Goal: Task Accomplishment & Management: Use online tool/utility

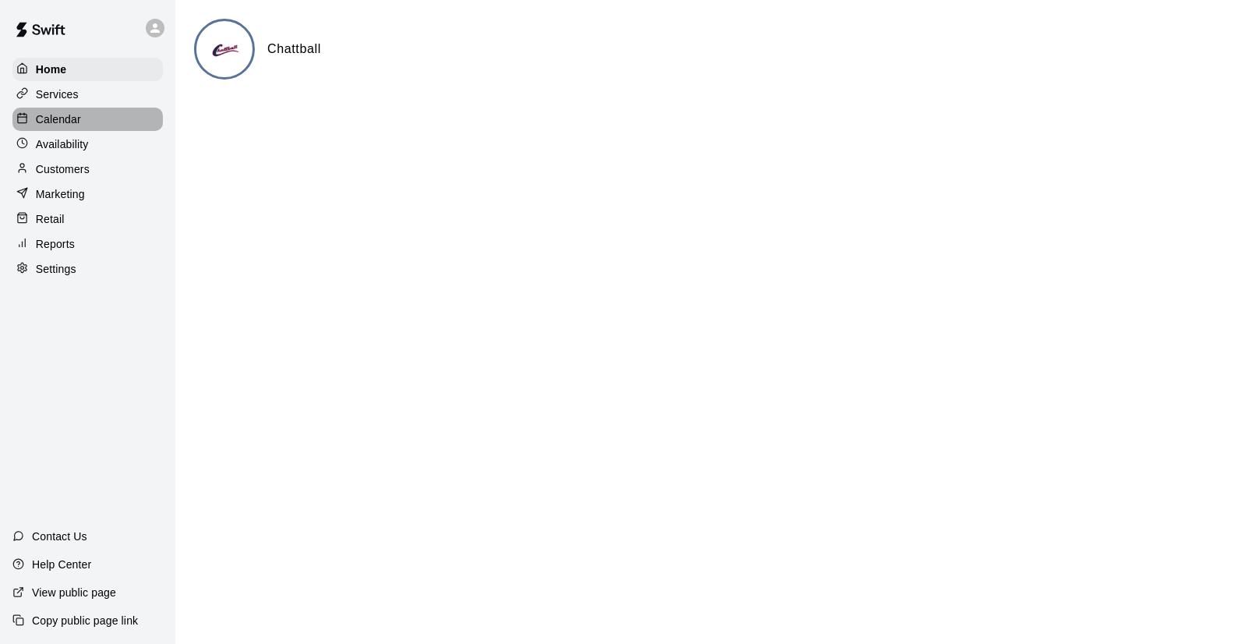
click at [76, 122] on p "Calendar" at bounding box center [58, 119] width 45 height 16
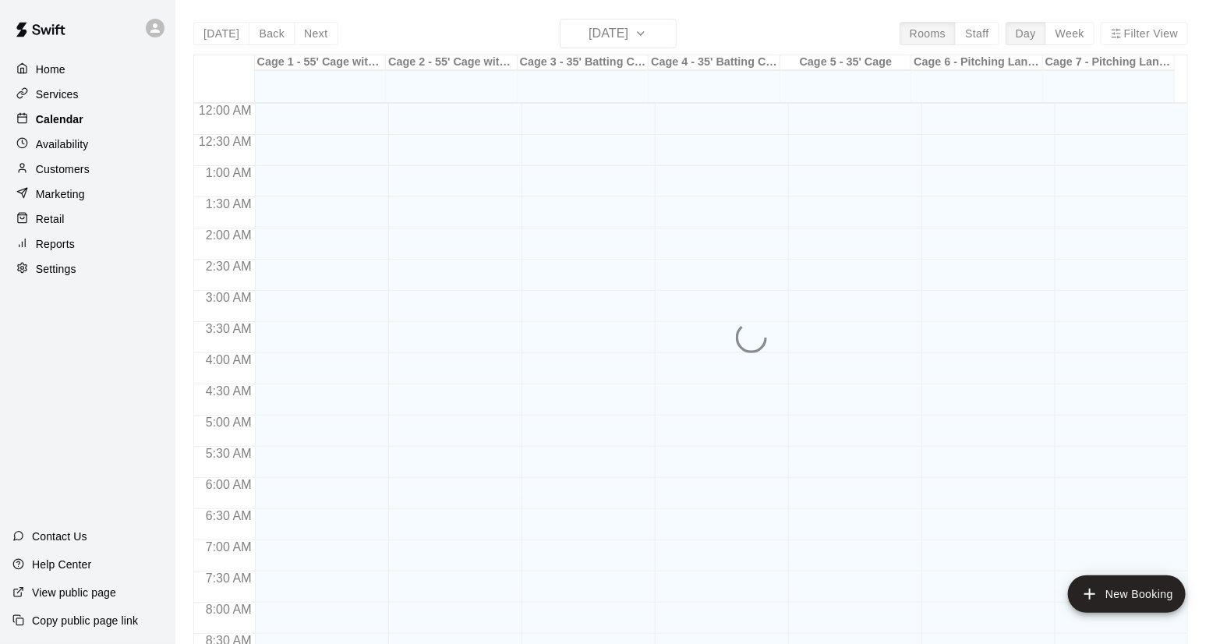
scroll to position [890, 0]
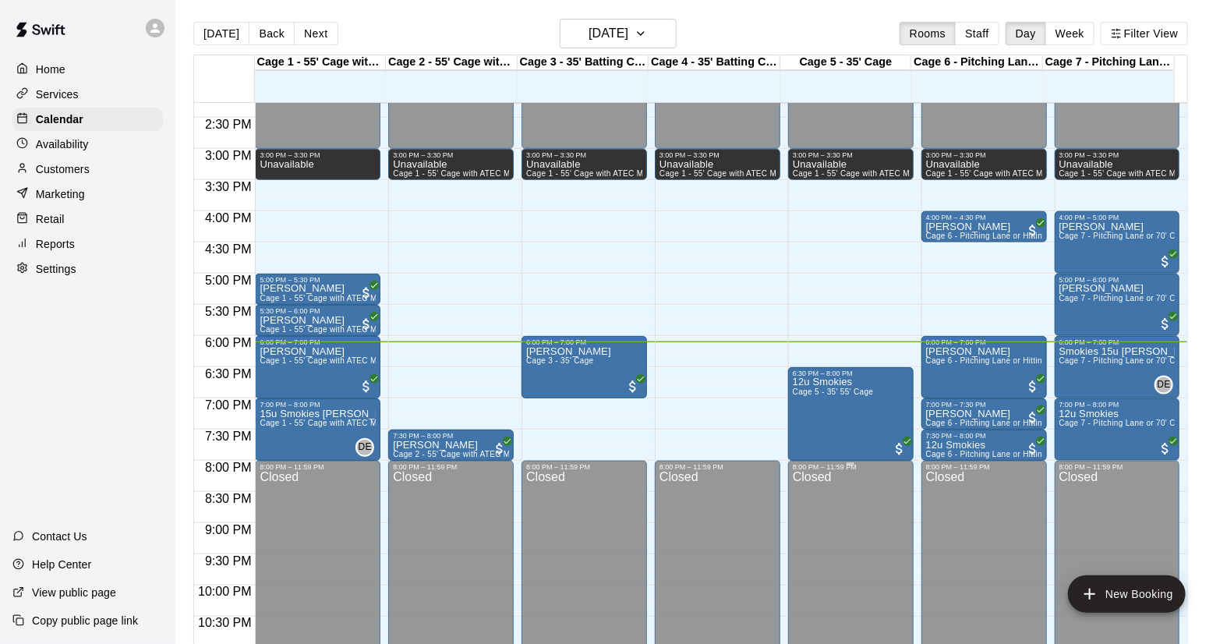
click at [873, 463] on div at bounding box center [851, 464] width 116 height 2
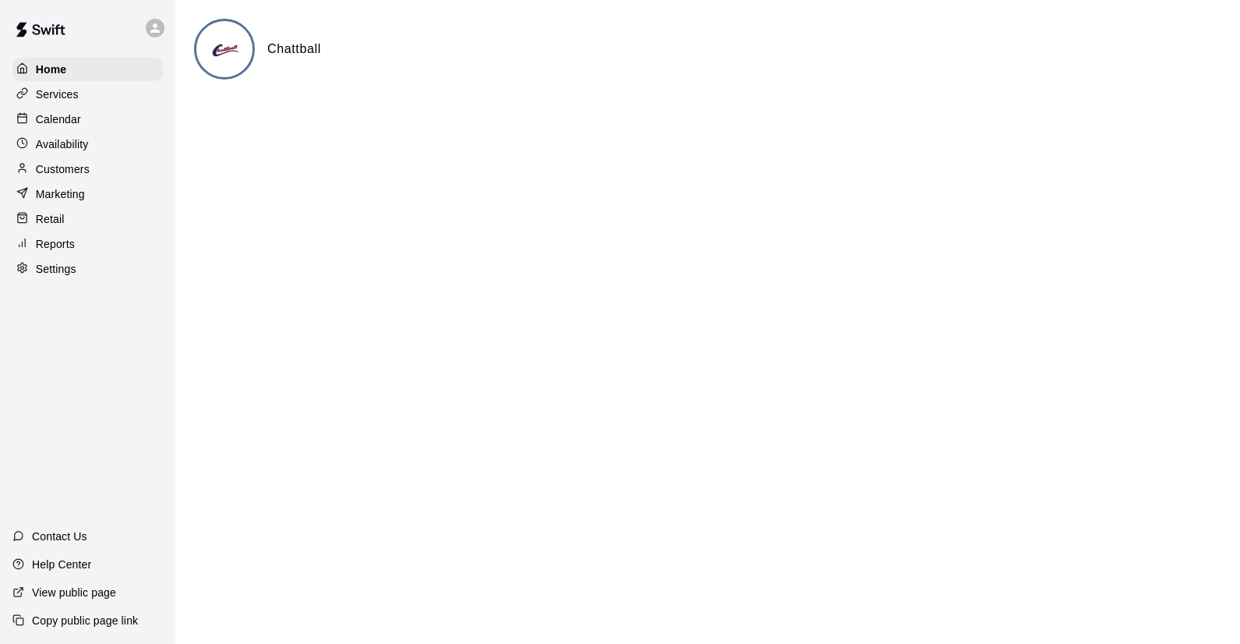
click at [72, 118] on p "Calendar" at bounding box center [58, 119] width 45 height 16
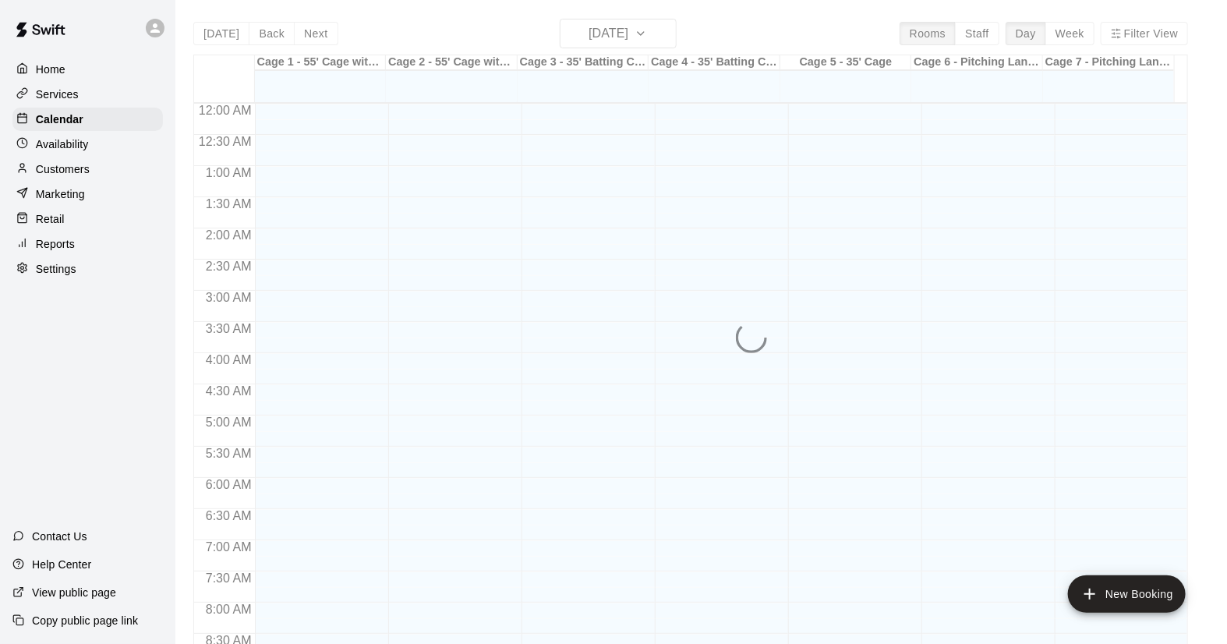
scroll to position [890, 0]
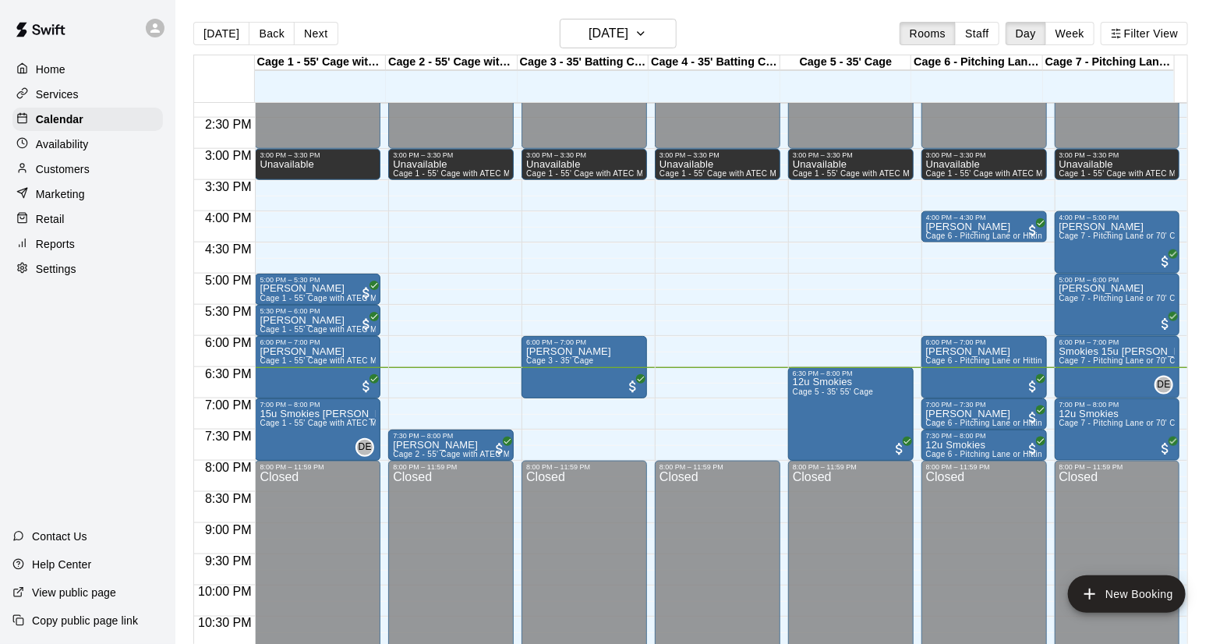
click at [43, 168] on p "Customers" at bounding box center [63, 169] width 54 height 16
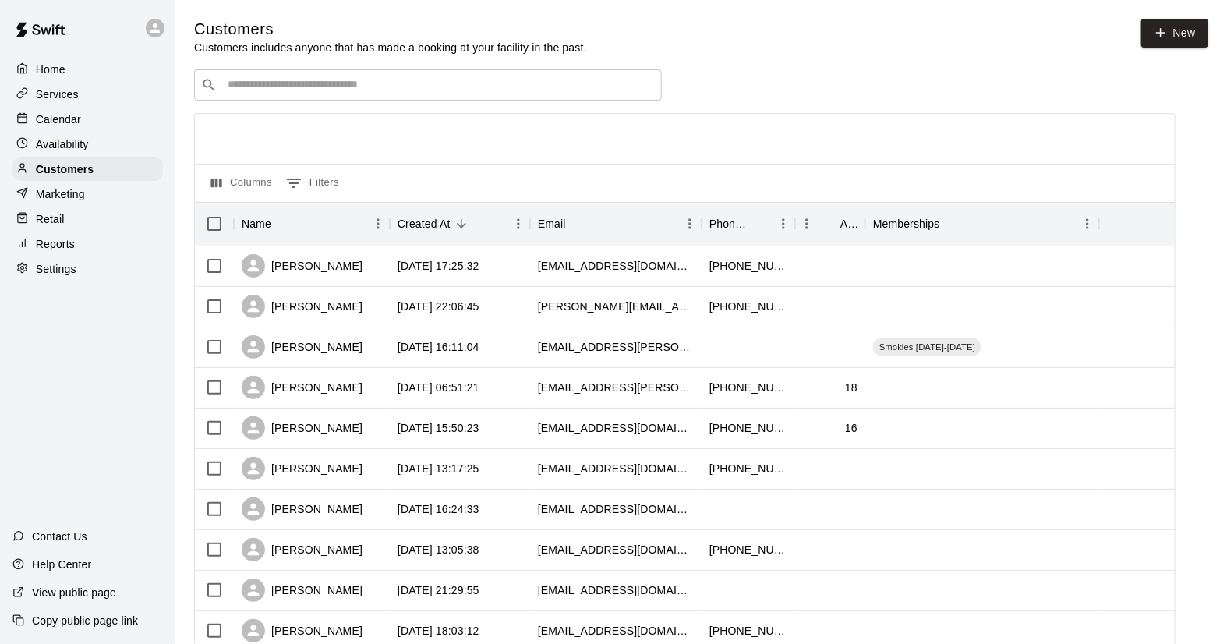
click at [281, 90] on input "Search customers by name or email" at bounding box center [439, 85] width 432 height 16
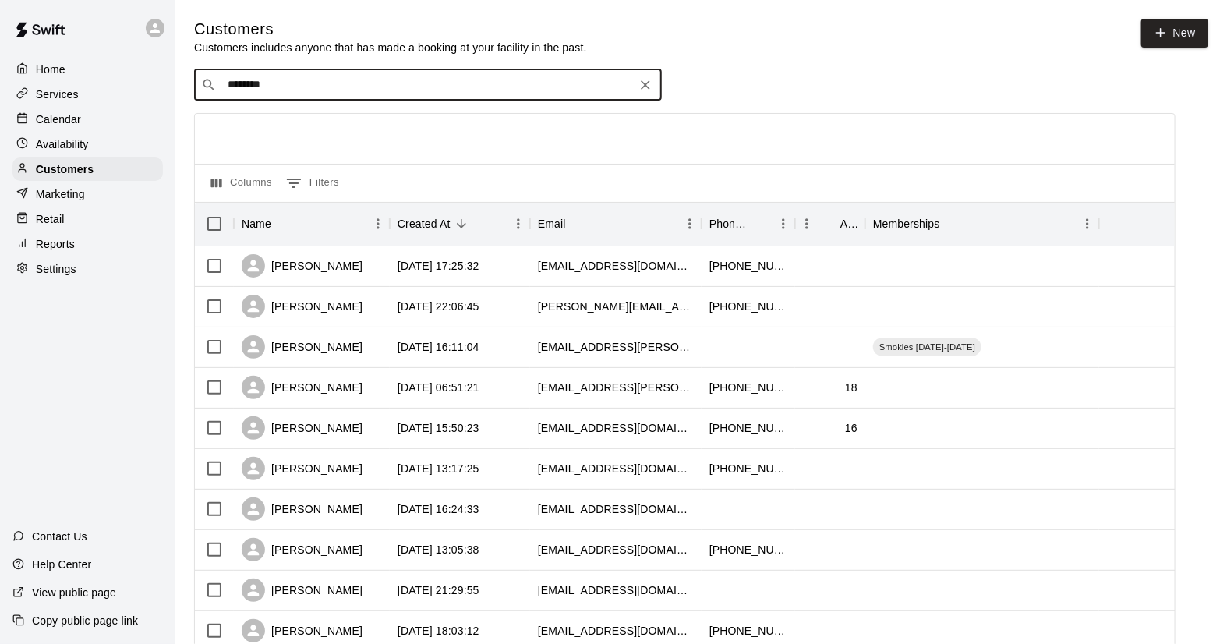
type input "*********"
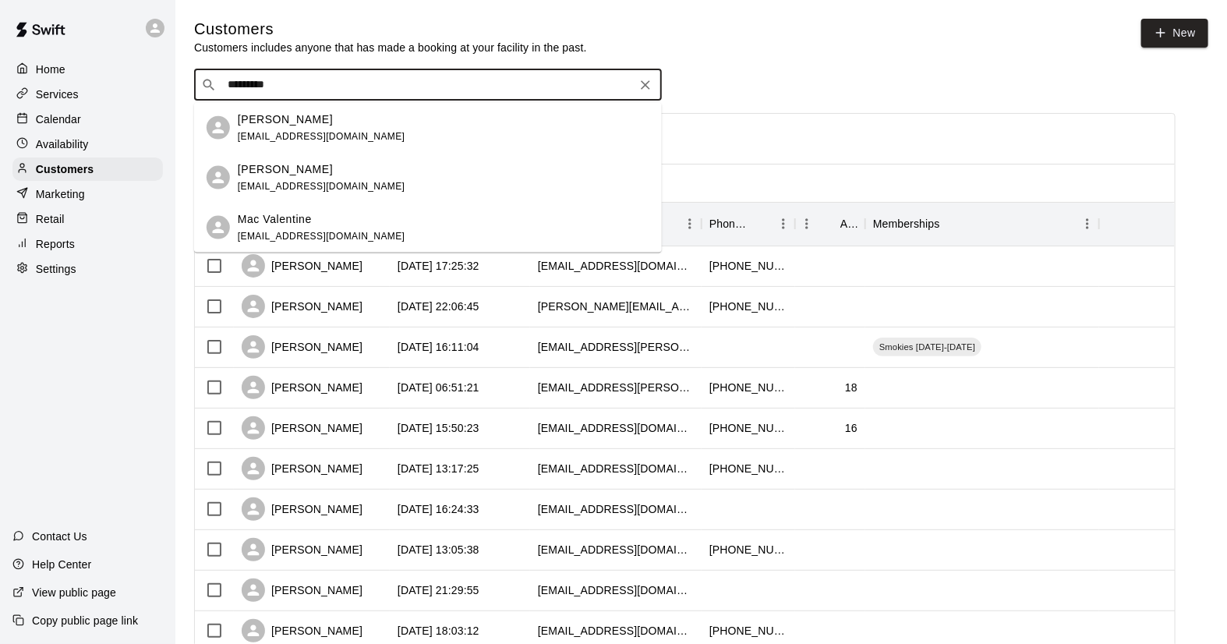
click at [323, 132] on span "[EMAIL_ADDRESS][DOMAIN_NAME]" at bounding box center [322, 135] width 168 height 11
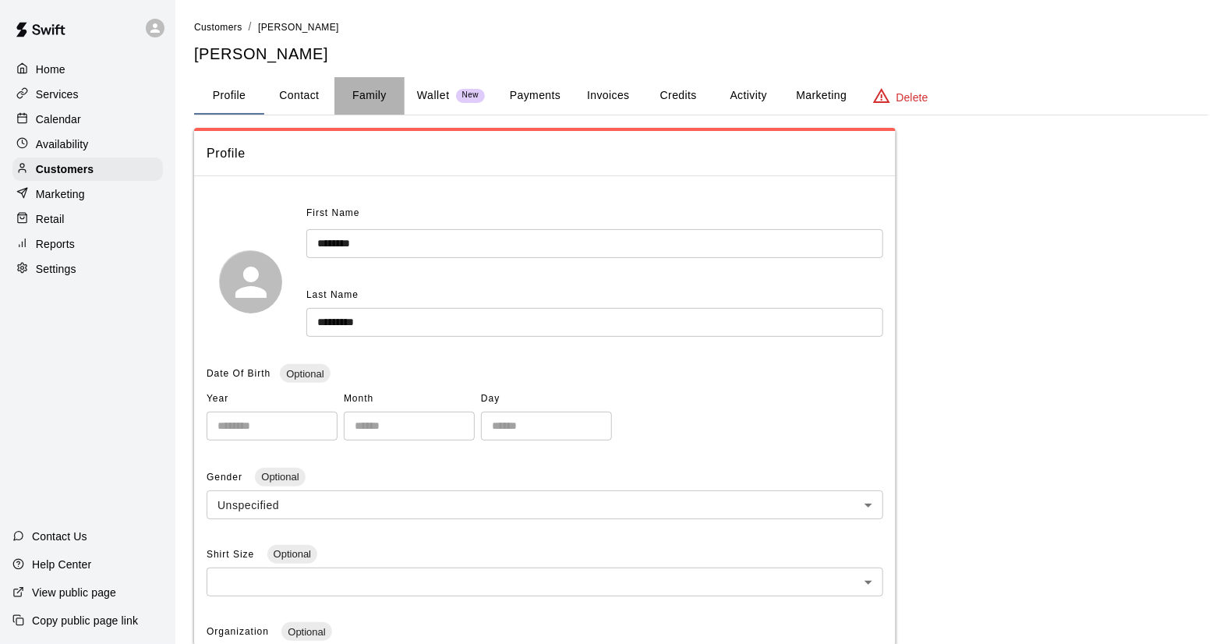
click at [364, 93] on button "Family" at bounding box center [369, 95] width 70 height 37
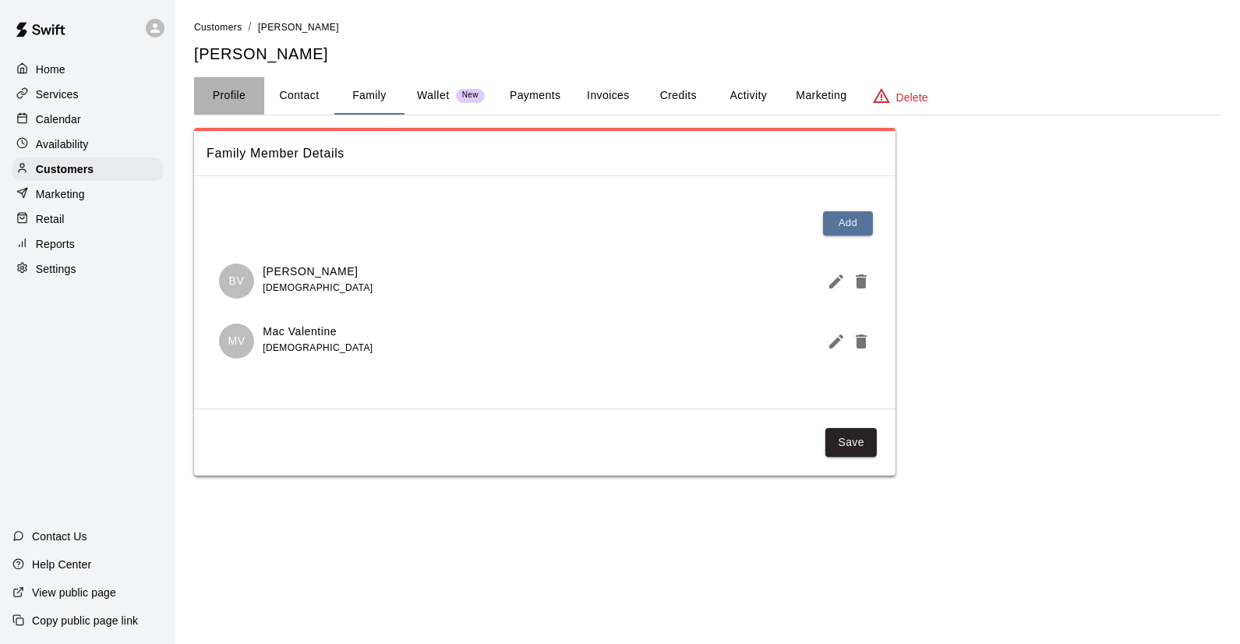
click at [224, 94] on button "Profile" at bounding box center [229, 95] width 70 height 37
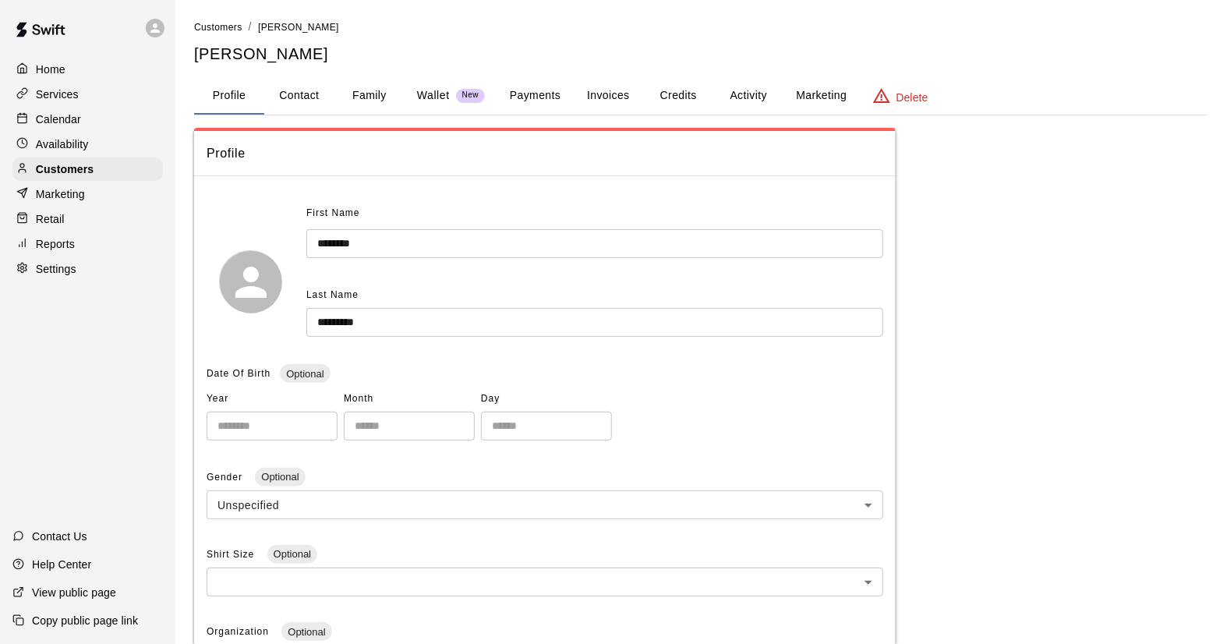
click at [288, 91] on button "Contact" at bounding box center [299, 95] width 70 height 37
select select "**"
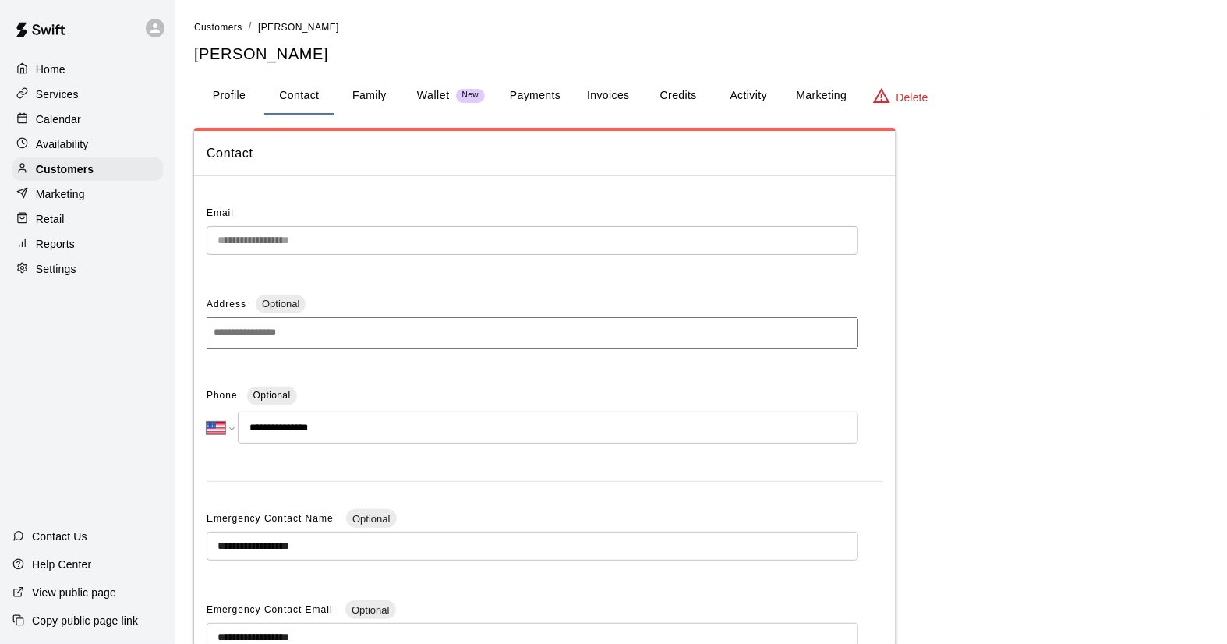
click at [213, 90] on button "Profile" at bounding box center [229, 95] width 70 height 37
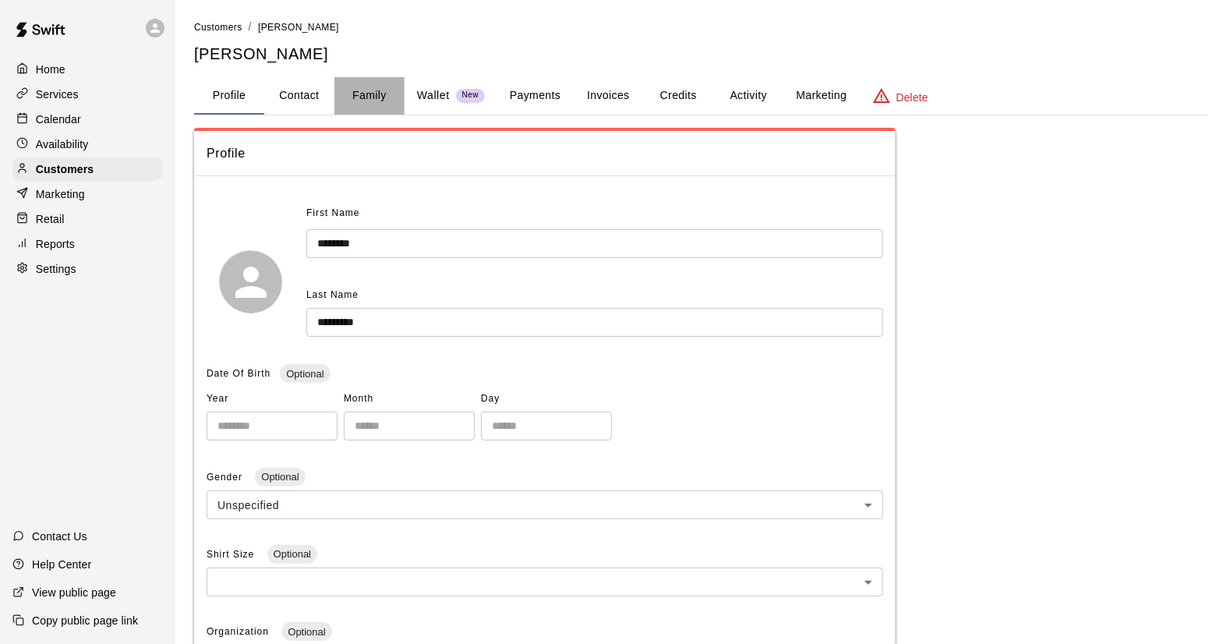
click at [376, 90] on button "Family" at bounding box center [369, 95] width 70 height 37
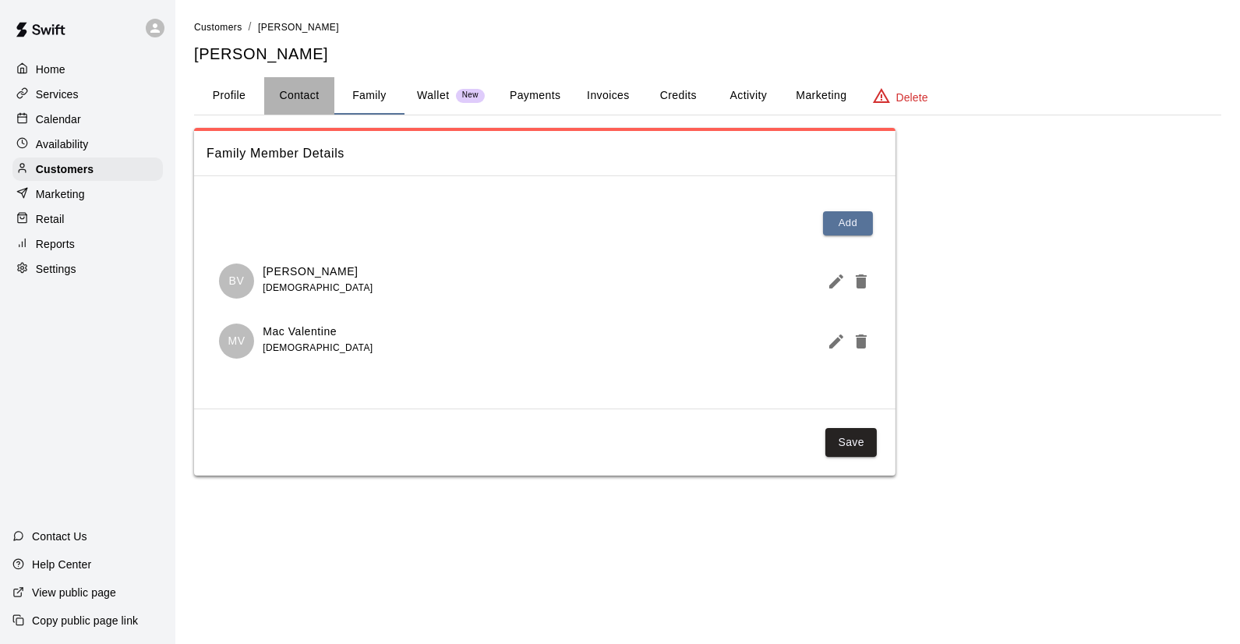
click at [293, 99] on button "Contact" at bounding box center [299, 95] width 70 height 37
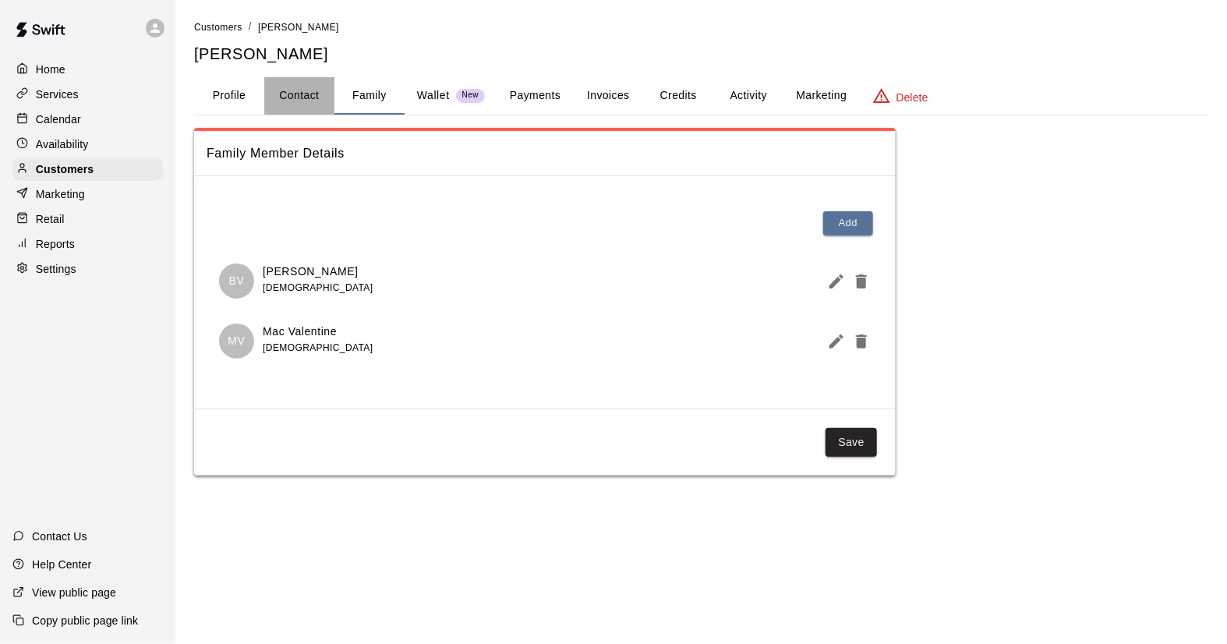
select select "**"
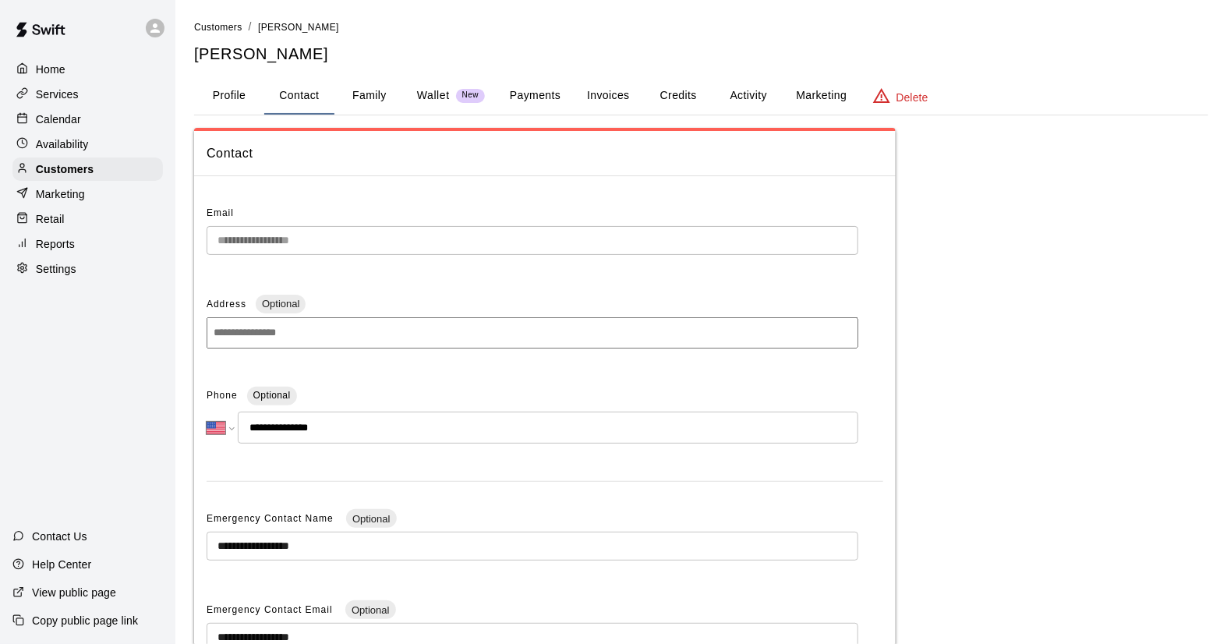
click at [232, 94] on button "Profile" at bounding box center [229, 95] width 70 height 37
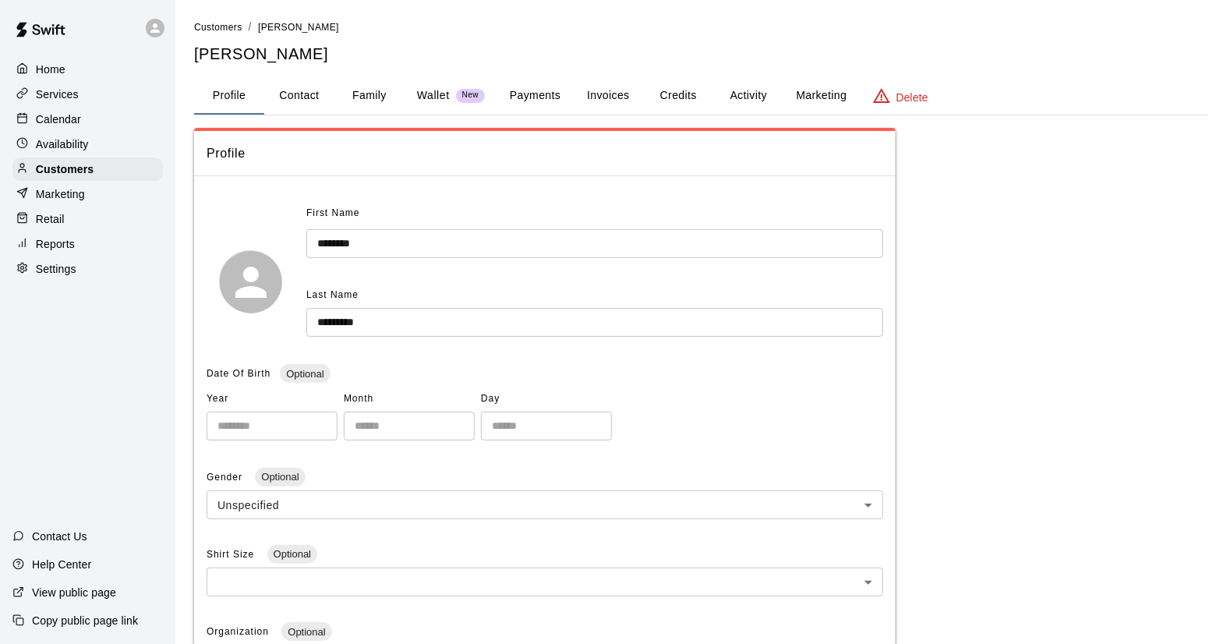
click at [323, 149] on span "Profile" at bounding box center [545, 153] width 676 height 20
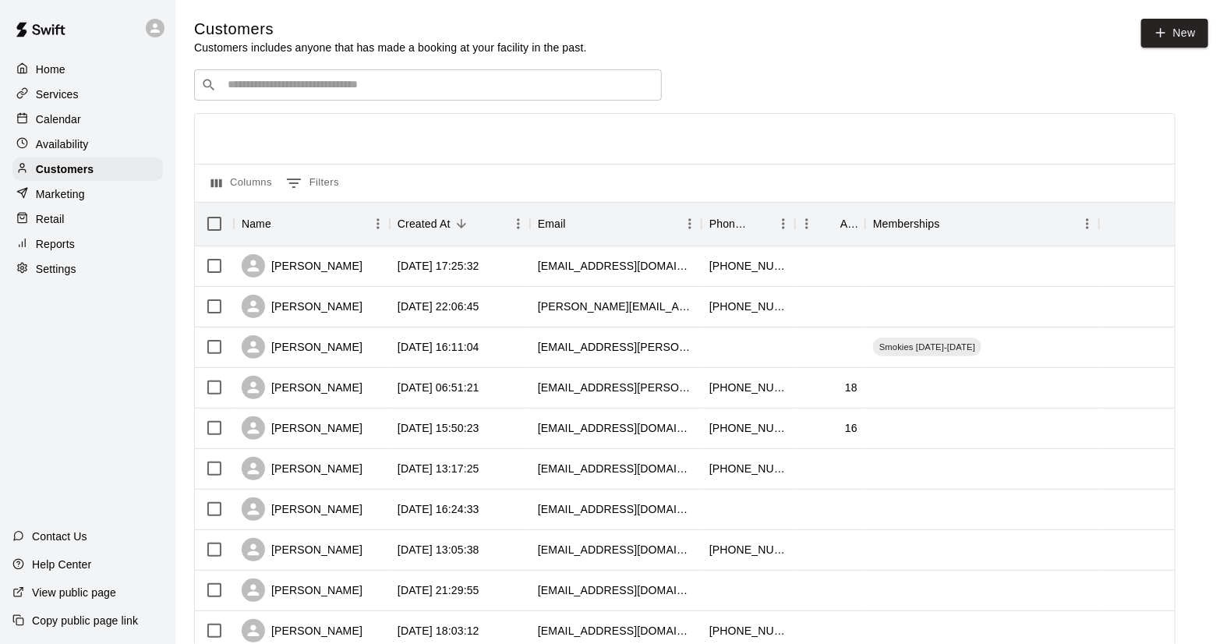
click at [262, 72] on div "​ ​" at bounding box center [428, 84] width 468 height 31
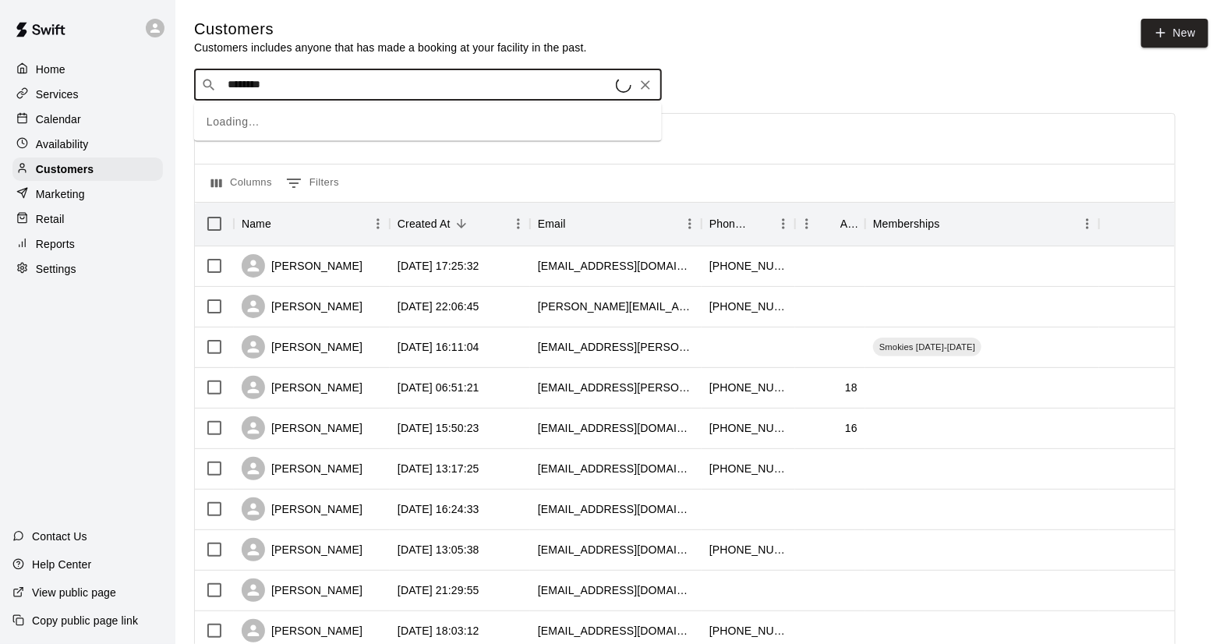
type input "*********"
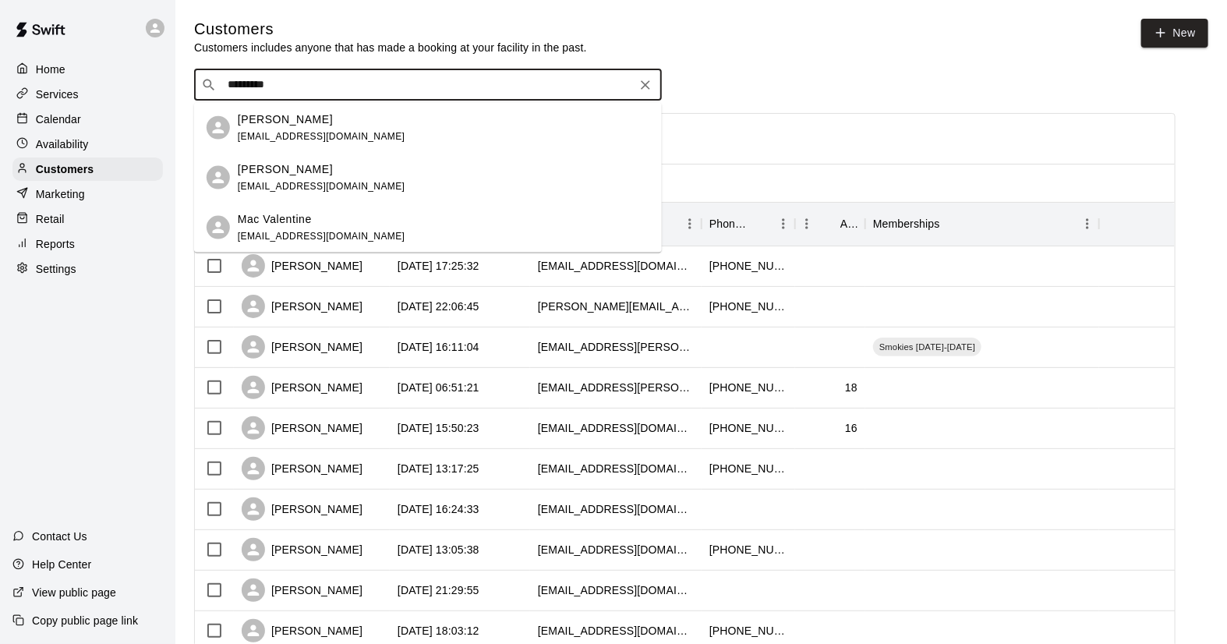
click at [263, 176] on p "[PERSON_NAME]" at bounding box center [285, 169] width 95 height 16
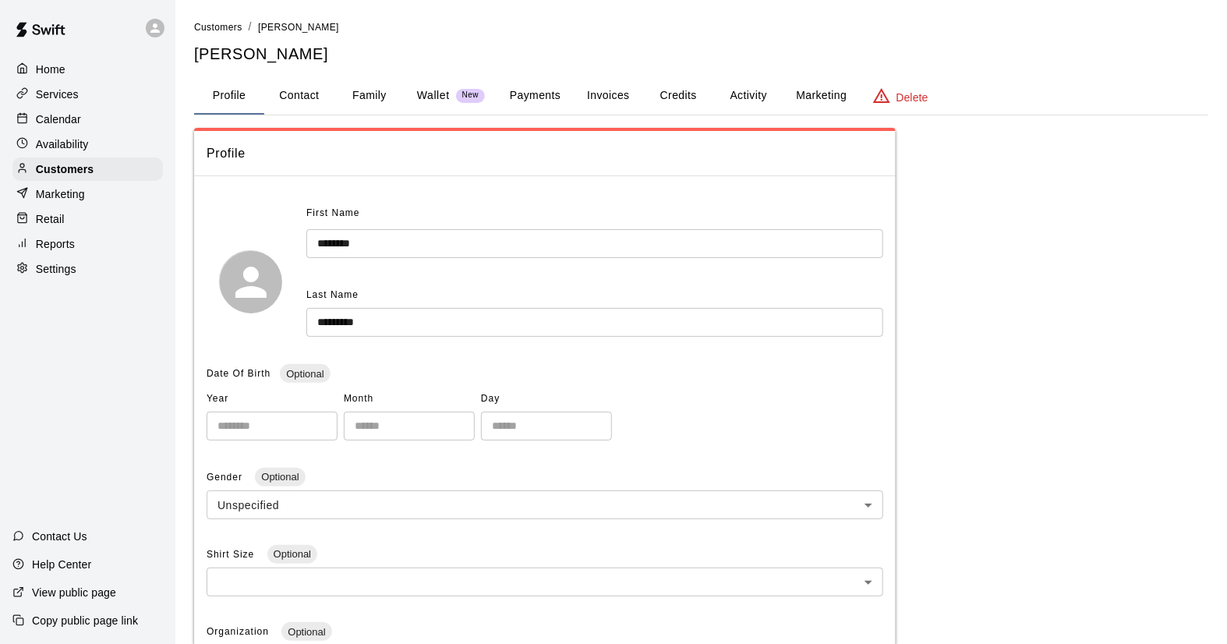
click at [348, 95] on button "Family" at bounding box center [369, 95] width 70 height 37
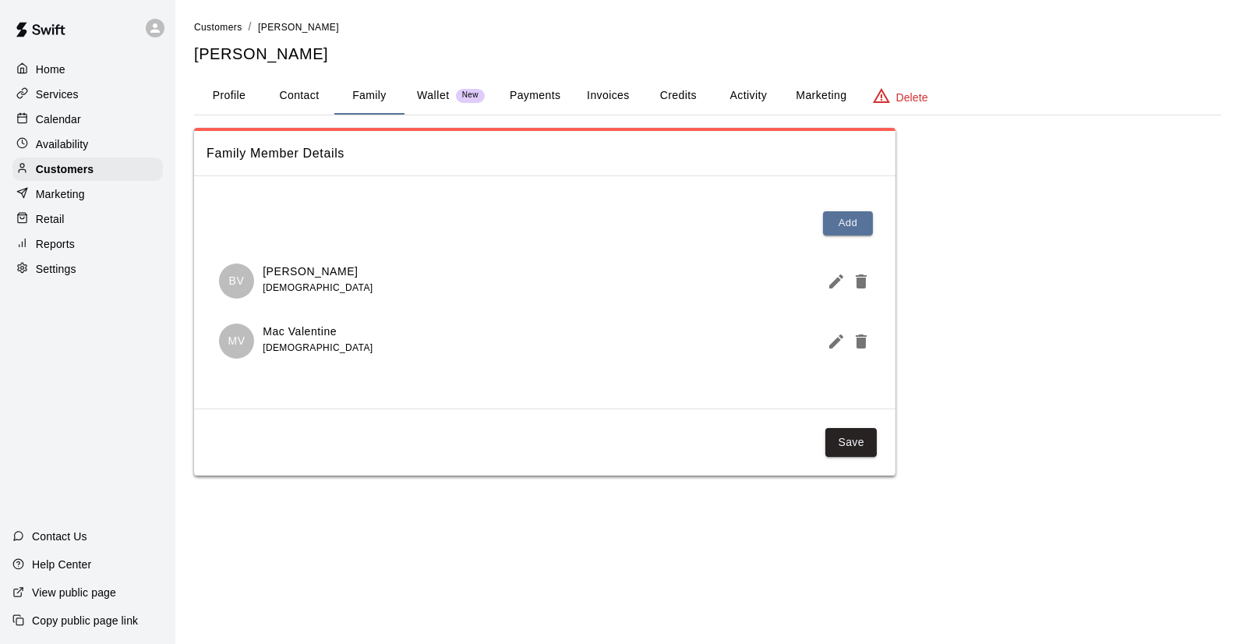
click at [306, 90] on button "Contact" at bounding box center [299, 95] width 70 height 37
select select "**"
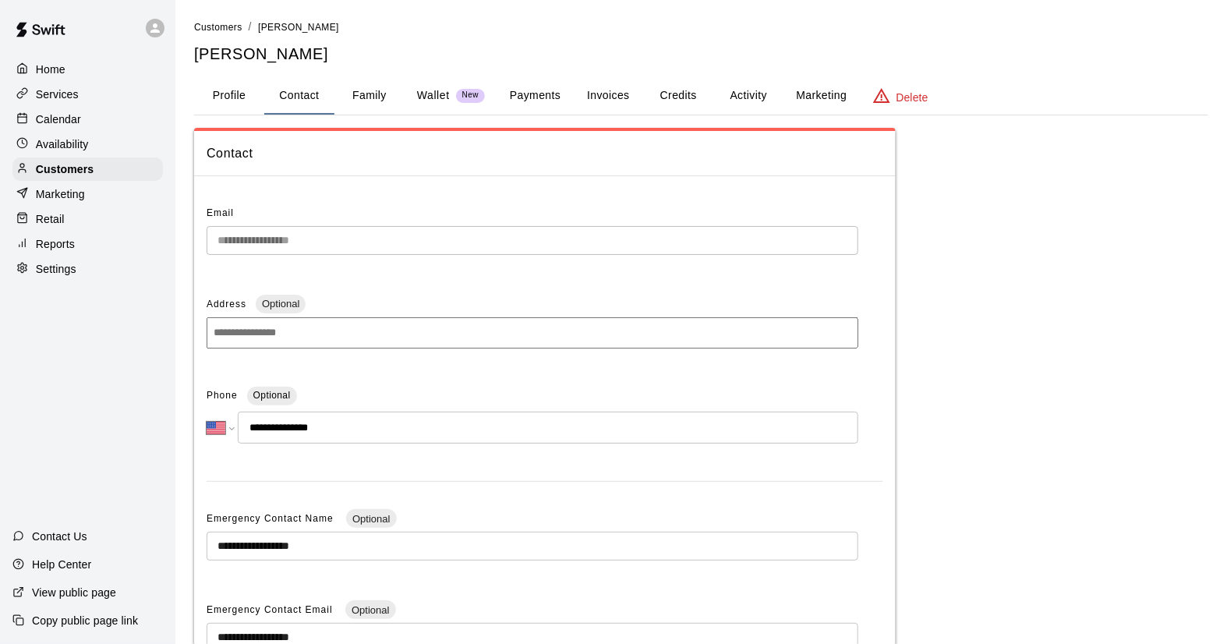
click at [730, 90] on button "Activity" at bounding box center [748, 95] width 70 height 37
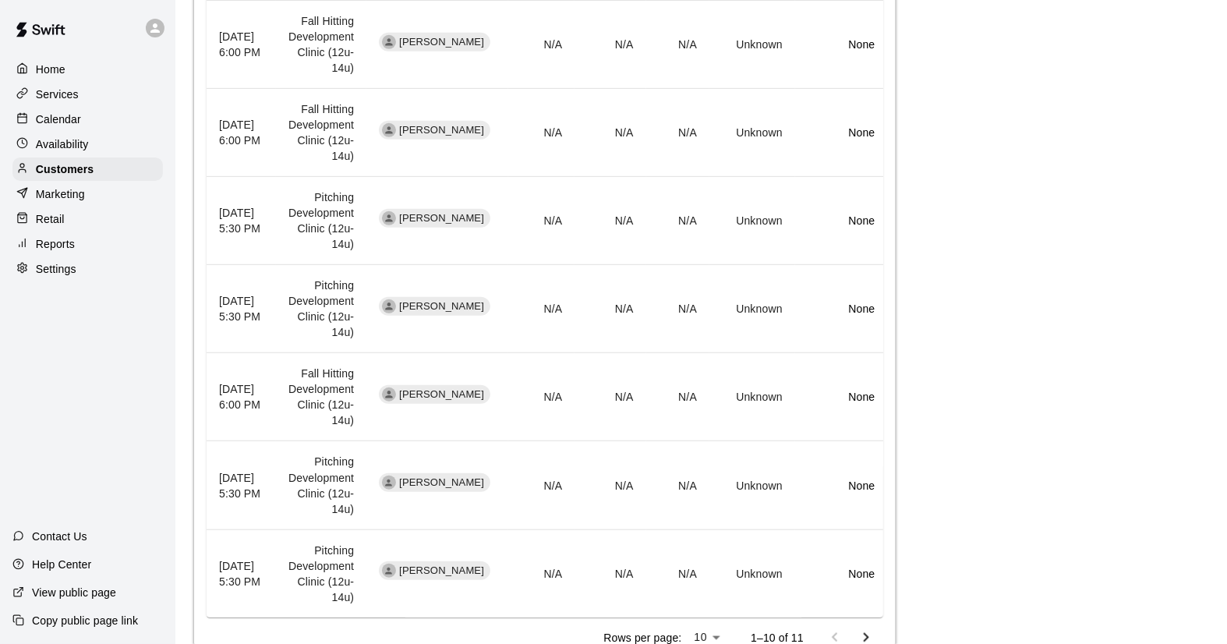
scroll to position [773, 0]
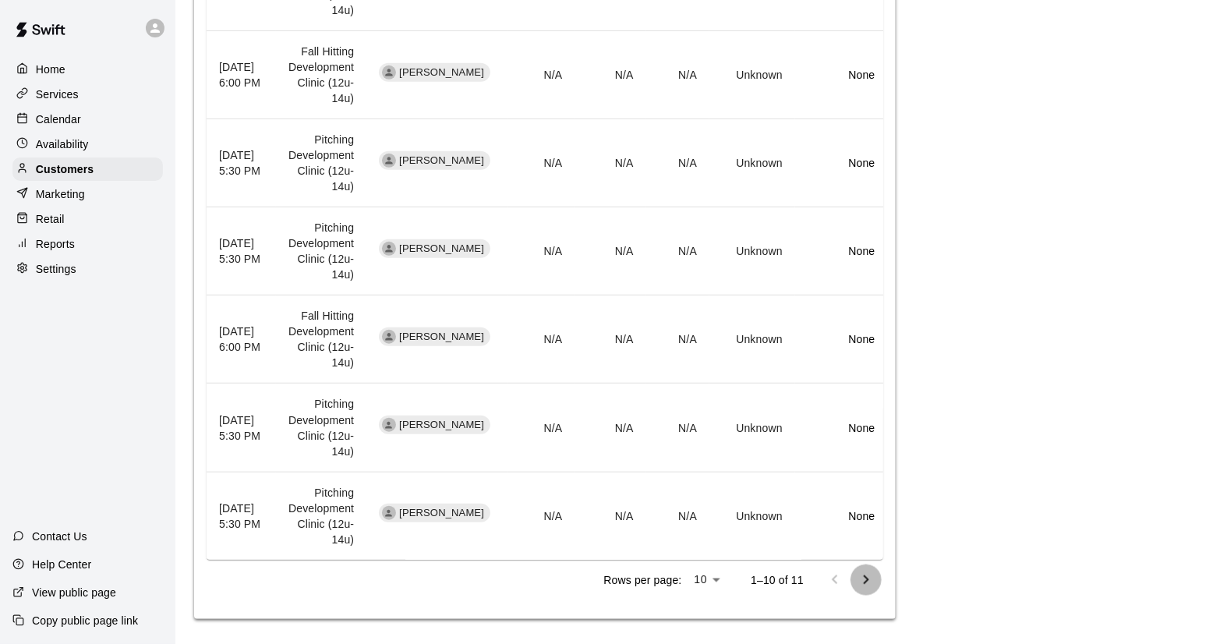
click at [875, 577] on button "Go to next page" at bounding box center [865, 579] width 31 height 31
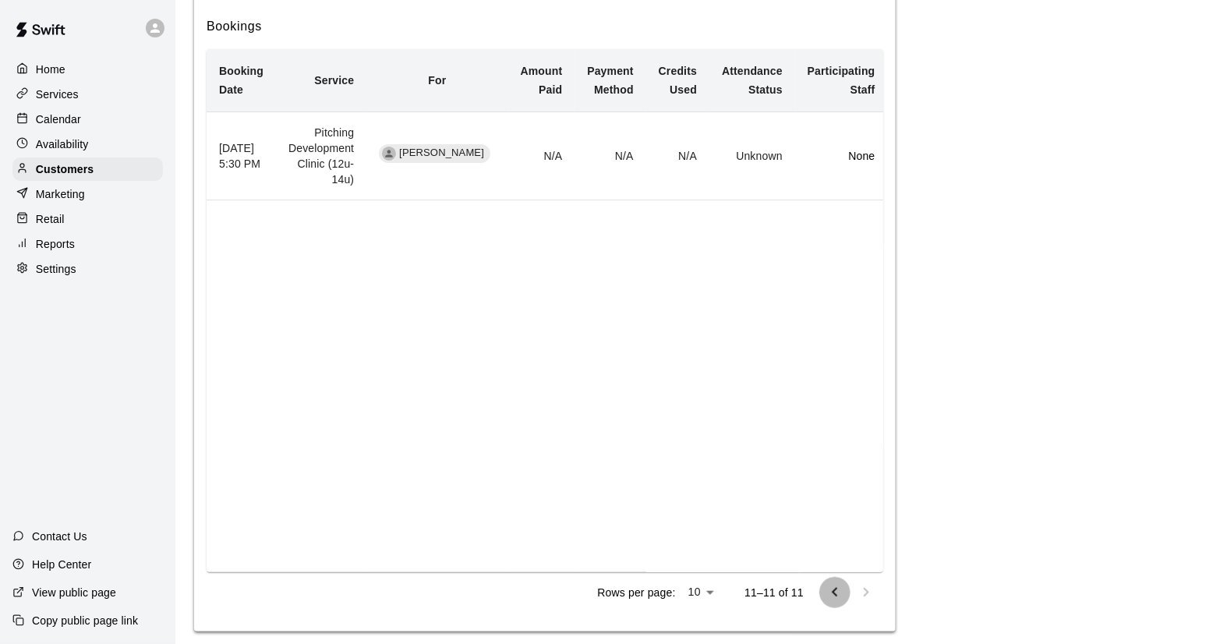
click at [835, 583] on icon "Go to previous page" at bounding box center [834, 592] width 19 height 19
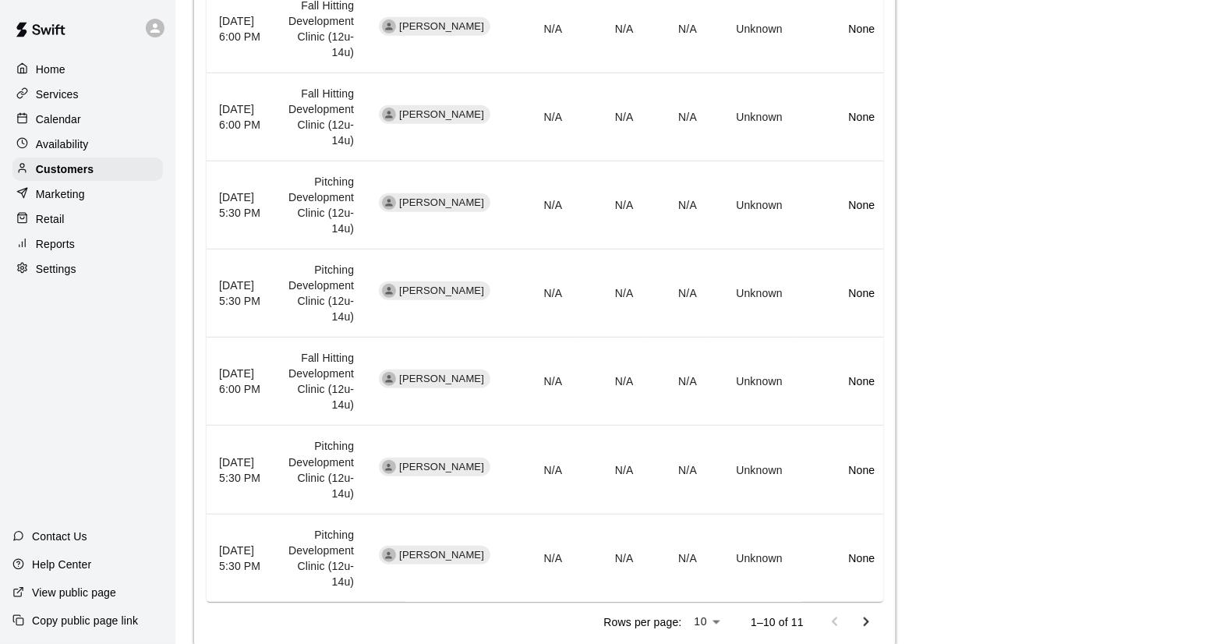
scroll to position [773, 0]
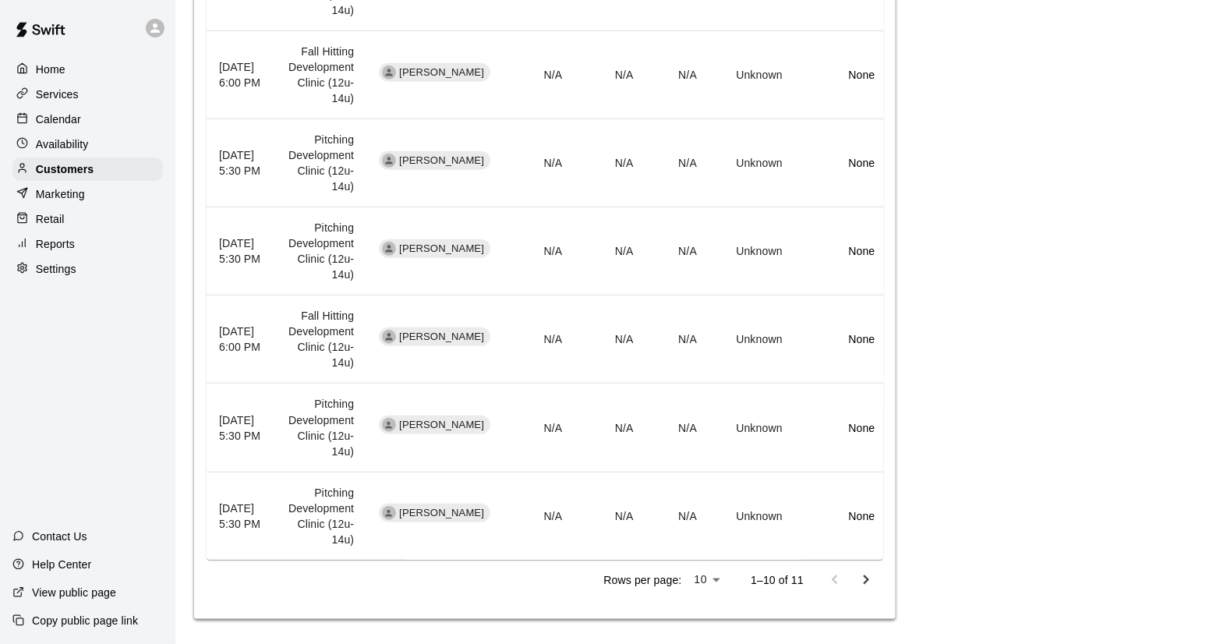
click at [865, 574] on icon "Go to next page" at bounding box center [865, 578] width 5 height 9
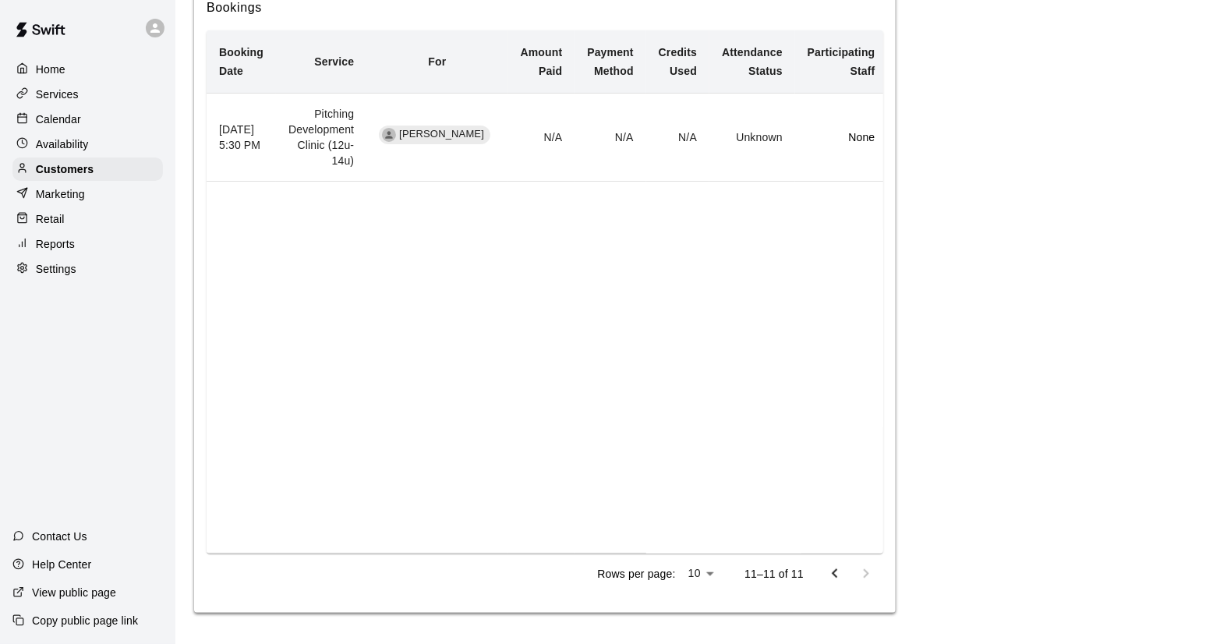
scroll to position [340, 0]
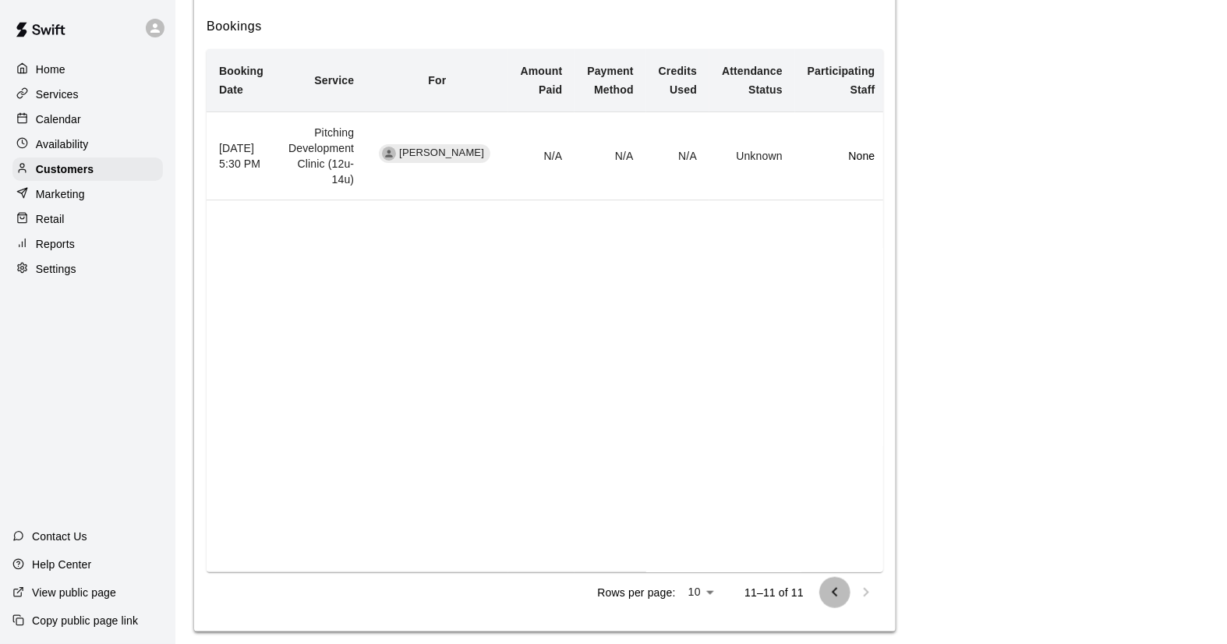
click at [835, 588] on icon "Go to previous page" at bounding box center [833, 592] width 5 height 9
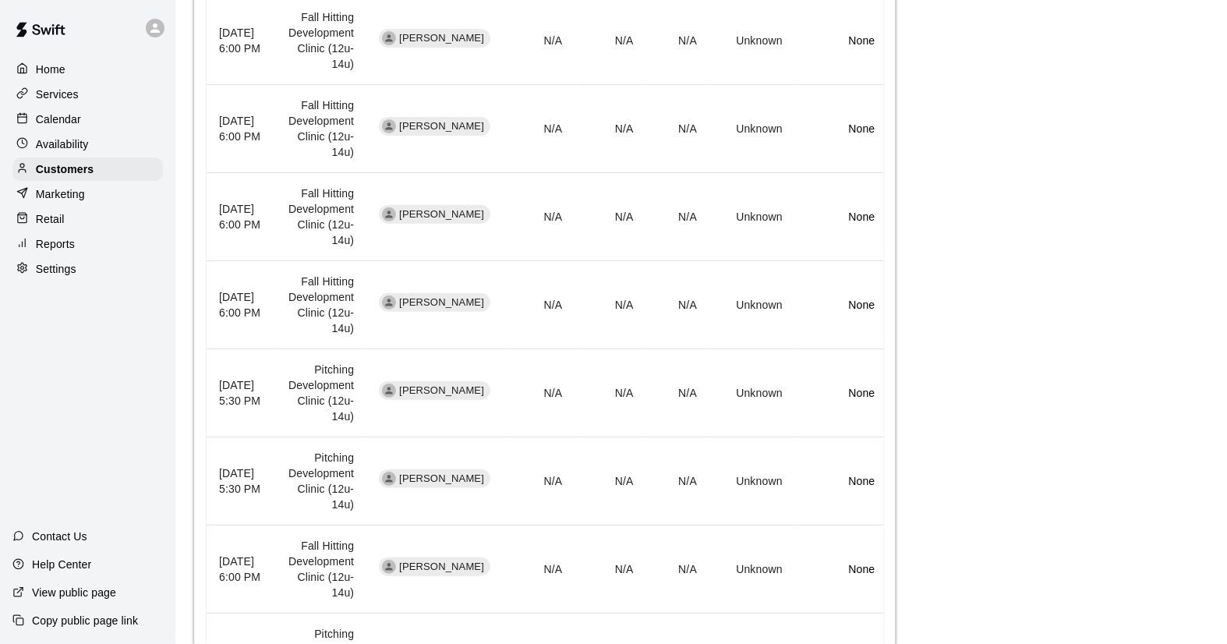
scroll to position [254, 0]
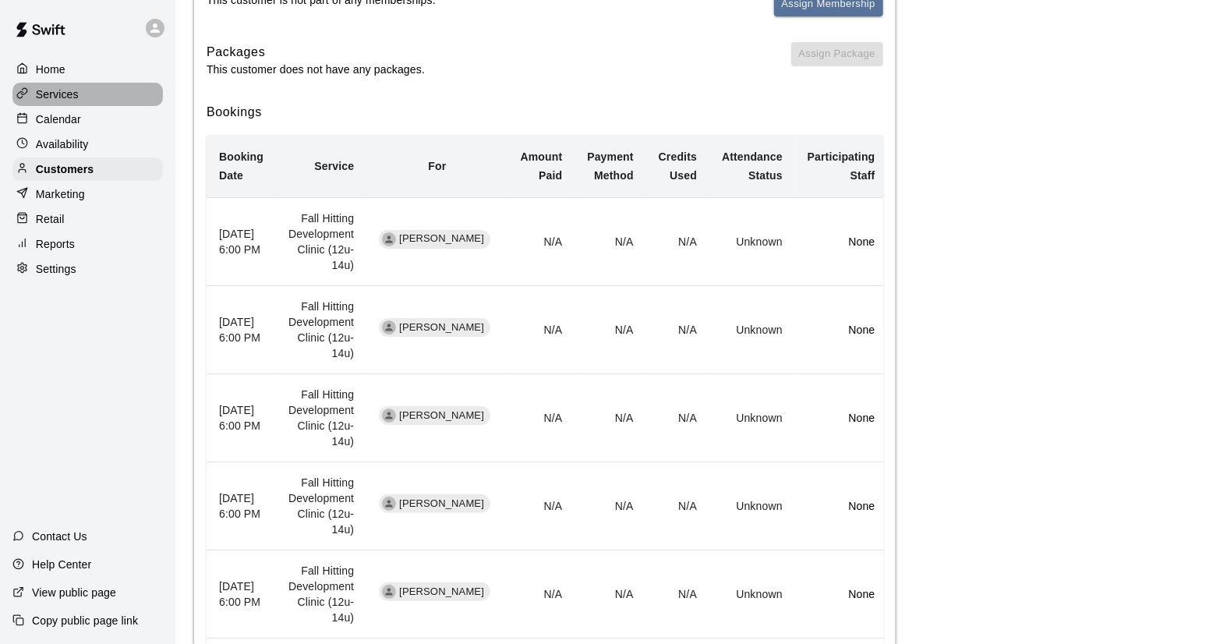
click at [67, 94] on p "Services" at bounding box center [57, 94] width 43 height 16
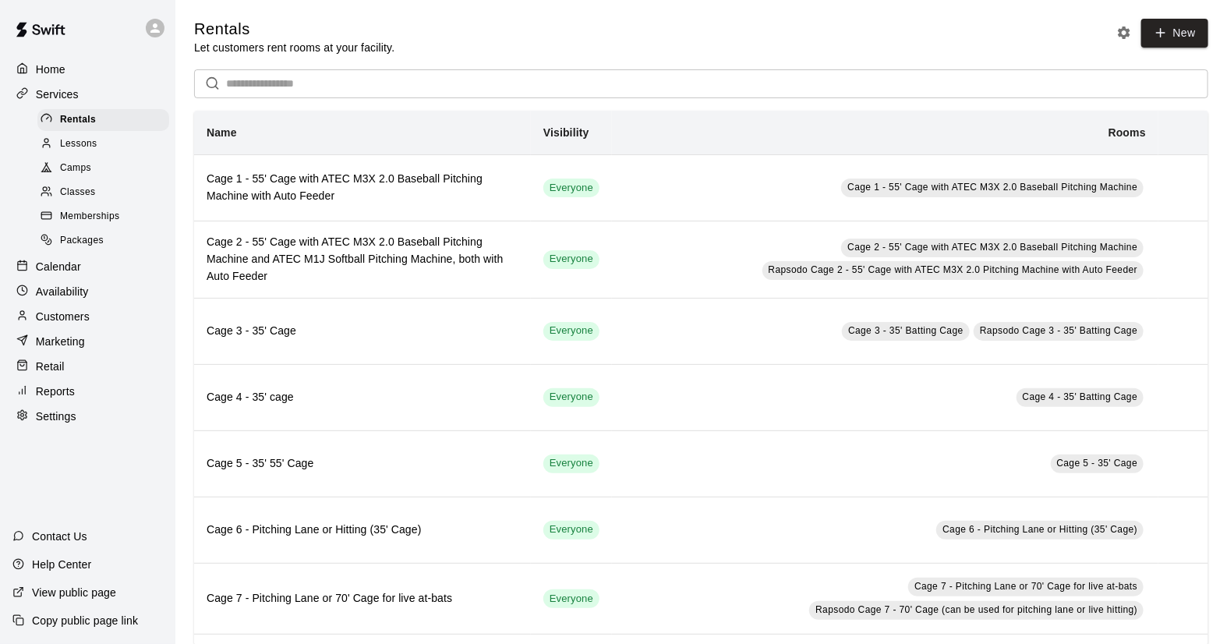
click at [69, 168] on span "Camps" at bounding box center [75, 169] width 31 height 16
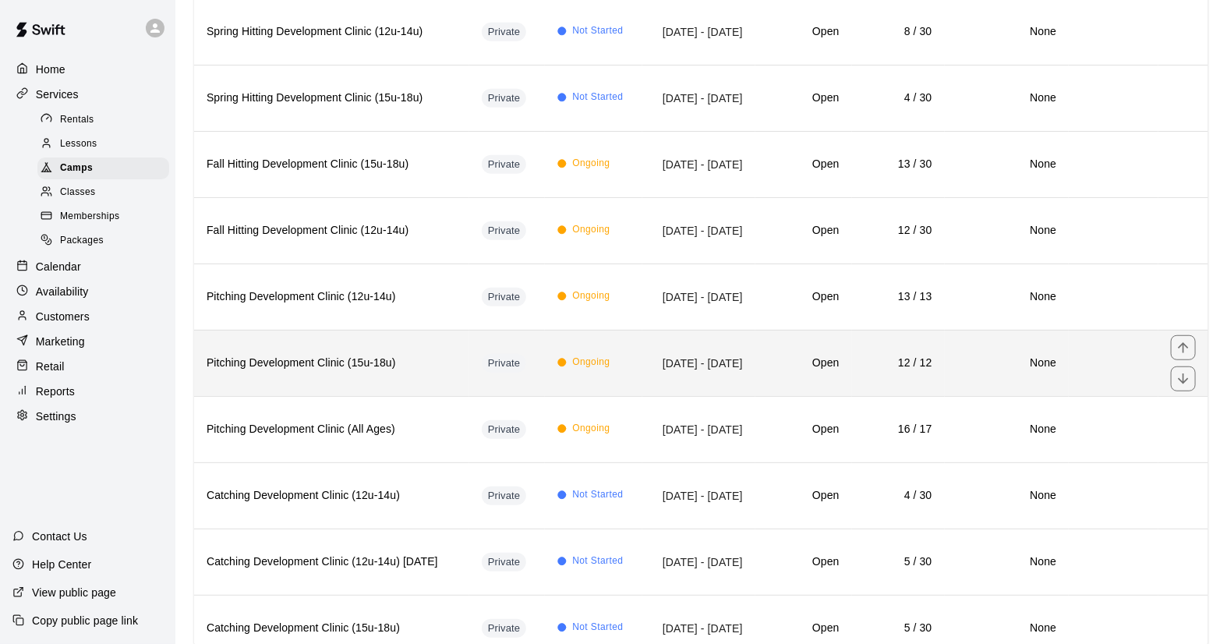
scroll to position [346, 0]
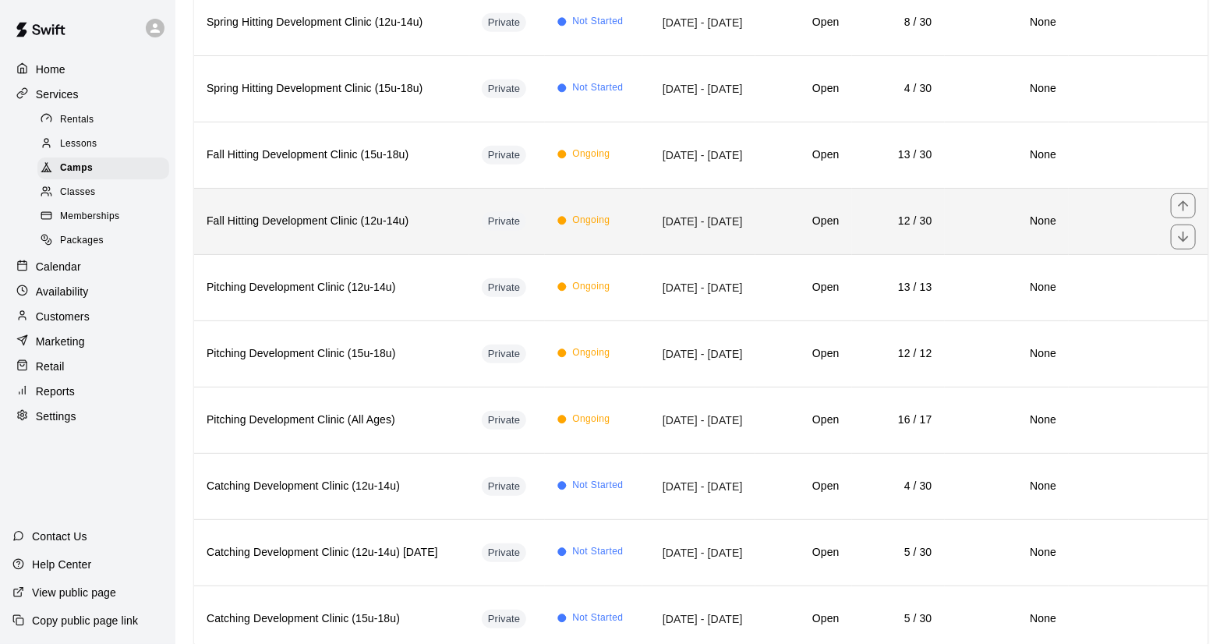
click at [449, 242] on th "Fall Hitting Development Clinic (12u-14u)" at bounding box center [331, 221] width 275 height 66
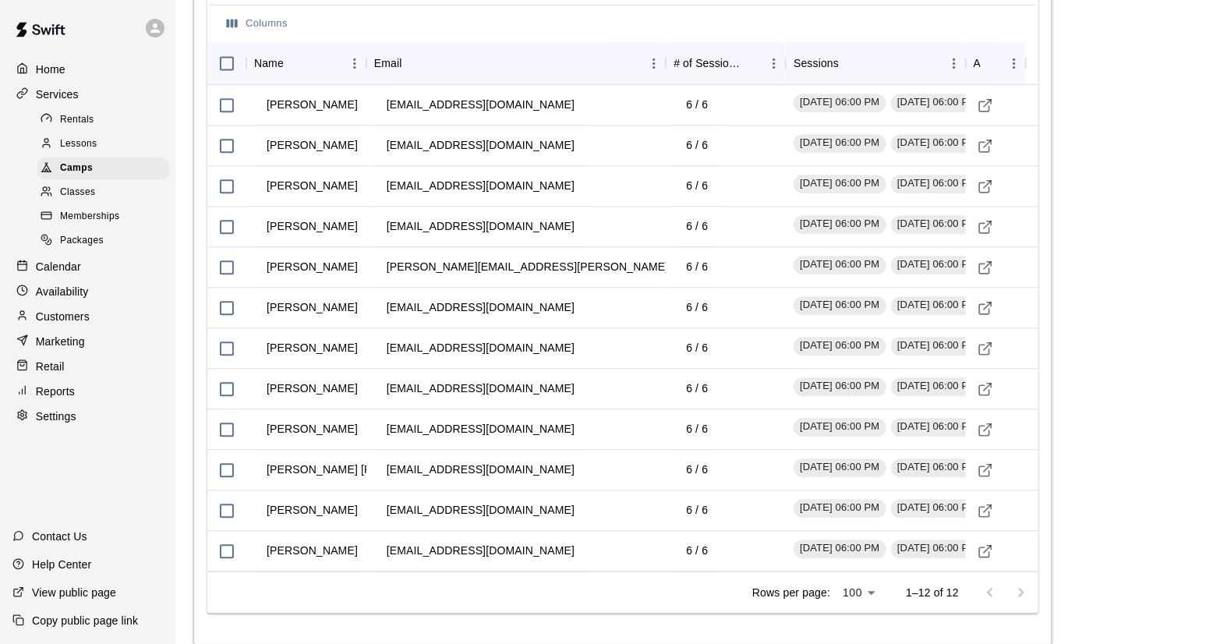
scroll to position [1645, 0]
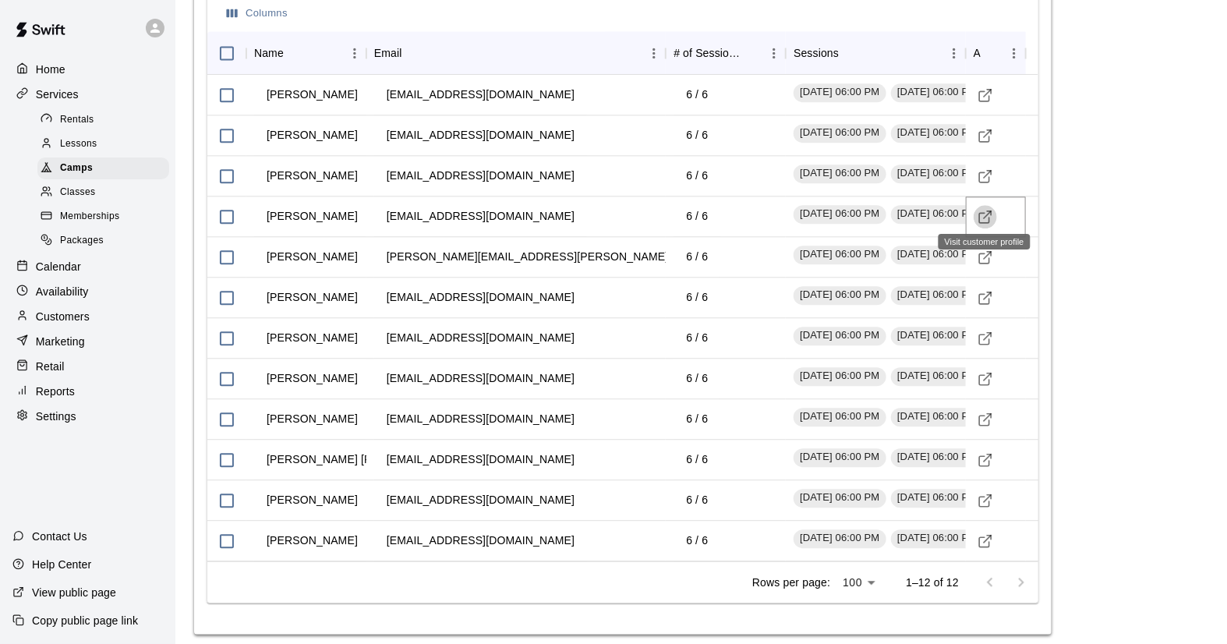
click at [982, 211] on icon "Visit customer profile" at bounding box center [985, 217] width 16 height 16
click at [59, 97] on p "Services" at bounding box center [57, 94] width 43 height 16
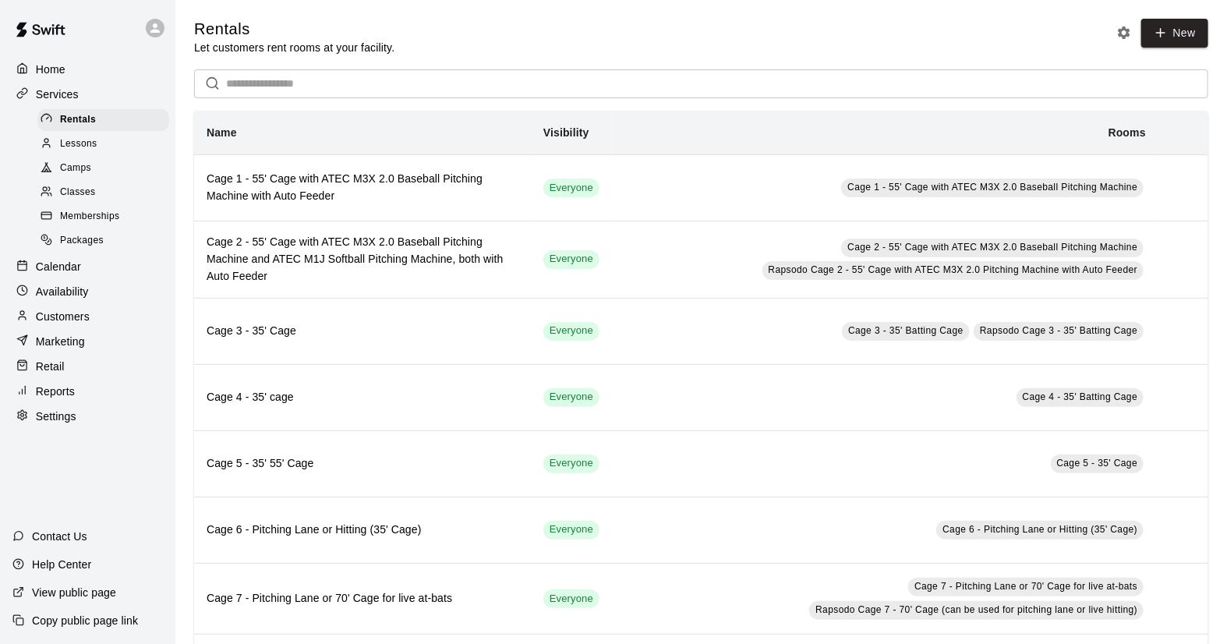
click at [55, 271] on p "Calendar" at bounding box center [58, 267] width 45 height 16
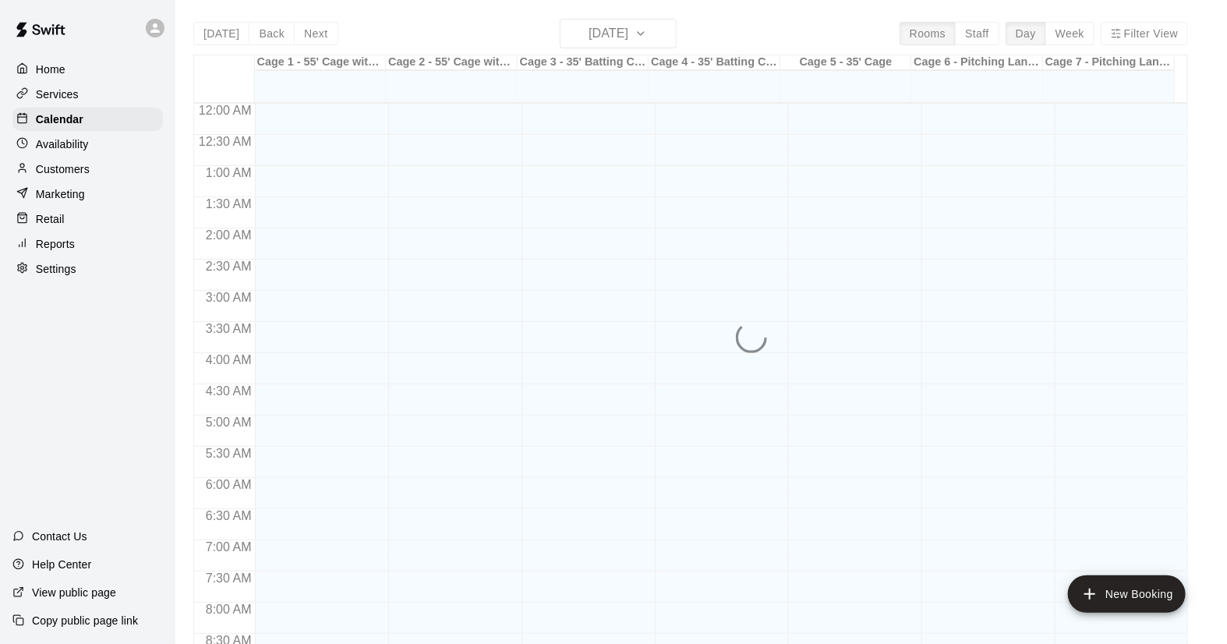
scroll to position [890, 0]
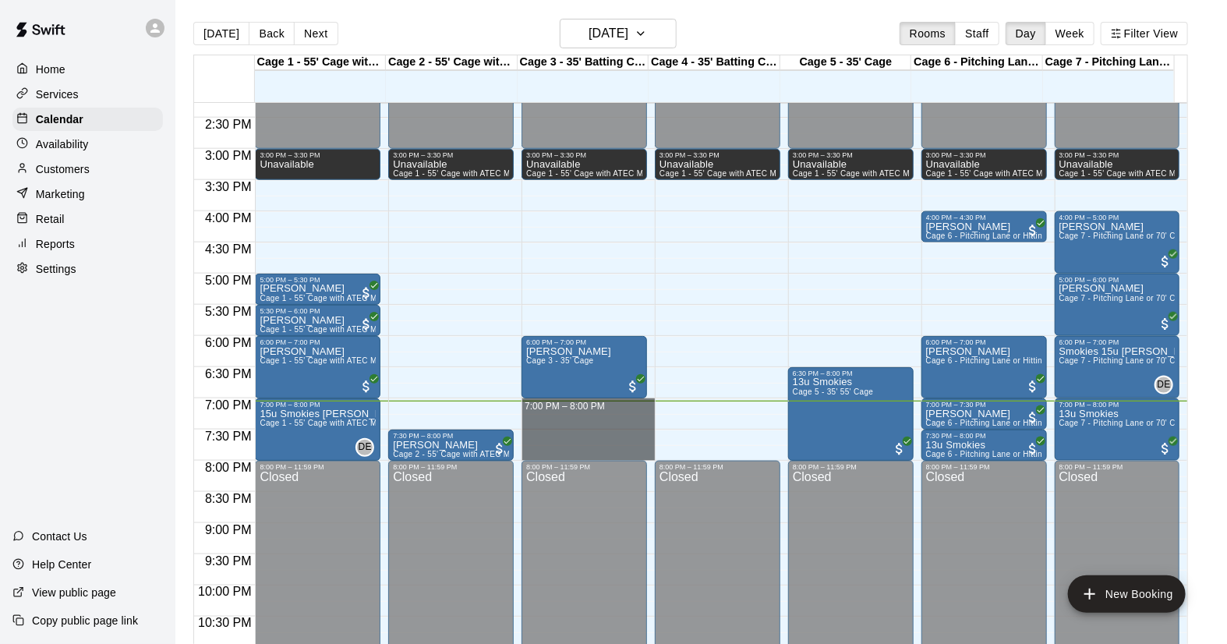
drag, startPoint x: 578, startPoint y: 404, endPoint x: 589, endPoint y: 450, distance: 46.5
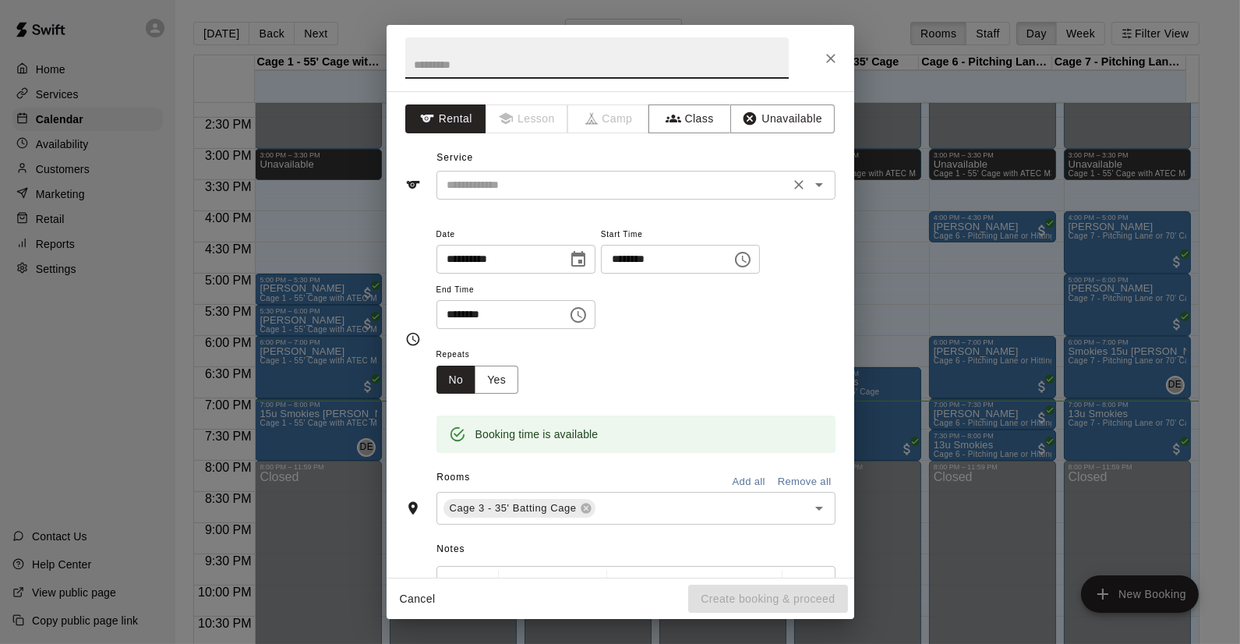
click at [572, 188] on input "text" at bounding box center [613, 184] width 344 height 19
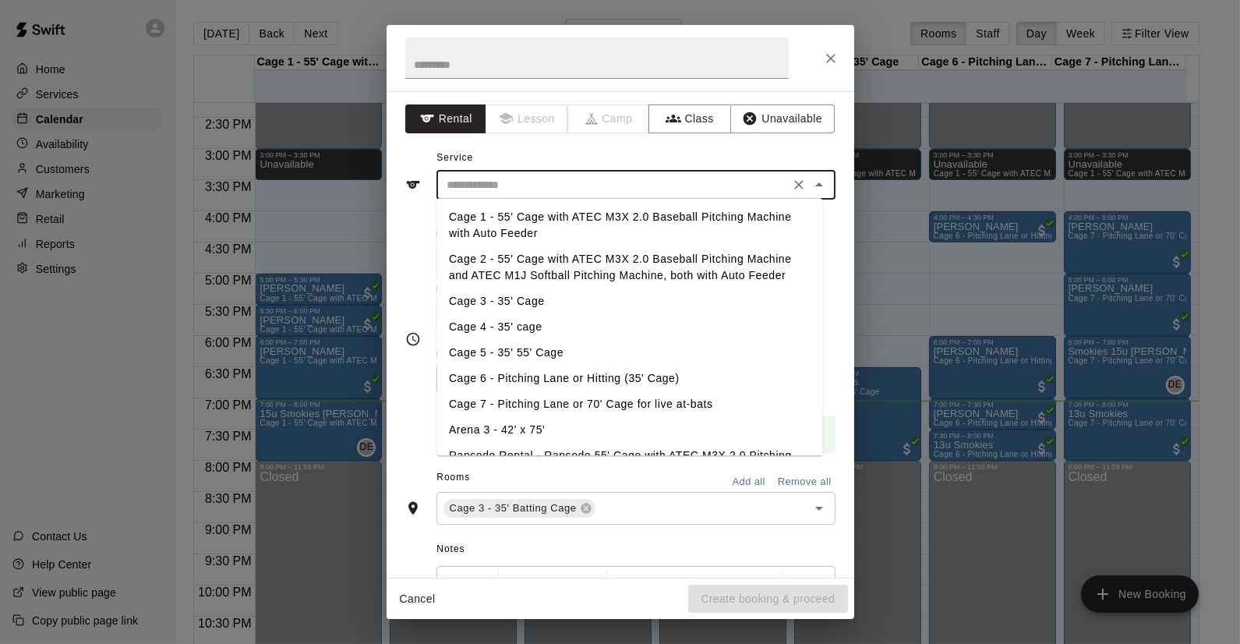
click at [508, 291] on li "Cage 3 - 35' Cage" at bounding box center [629, 301] width 386 height 26
type input "**********"
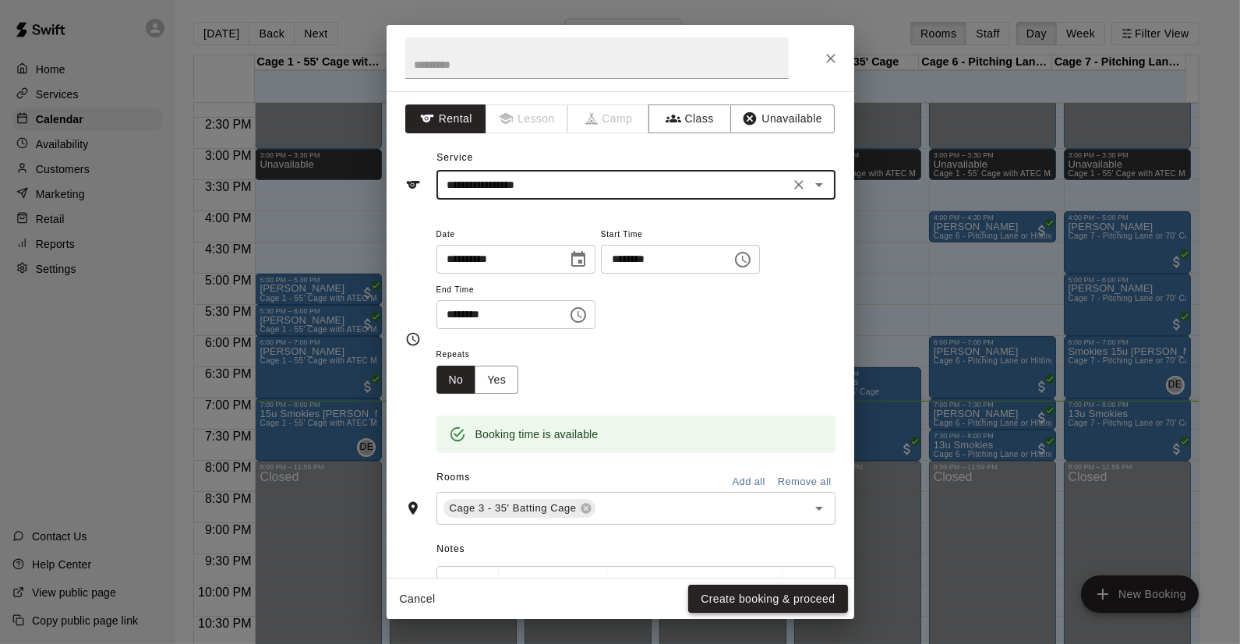
click at [735, 595] on button "Create booking & proceed" at bounding box center [767, 598] width 159 height 29
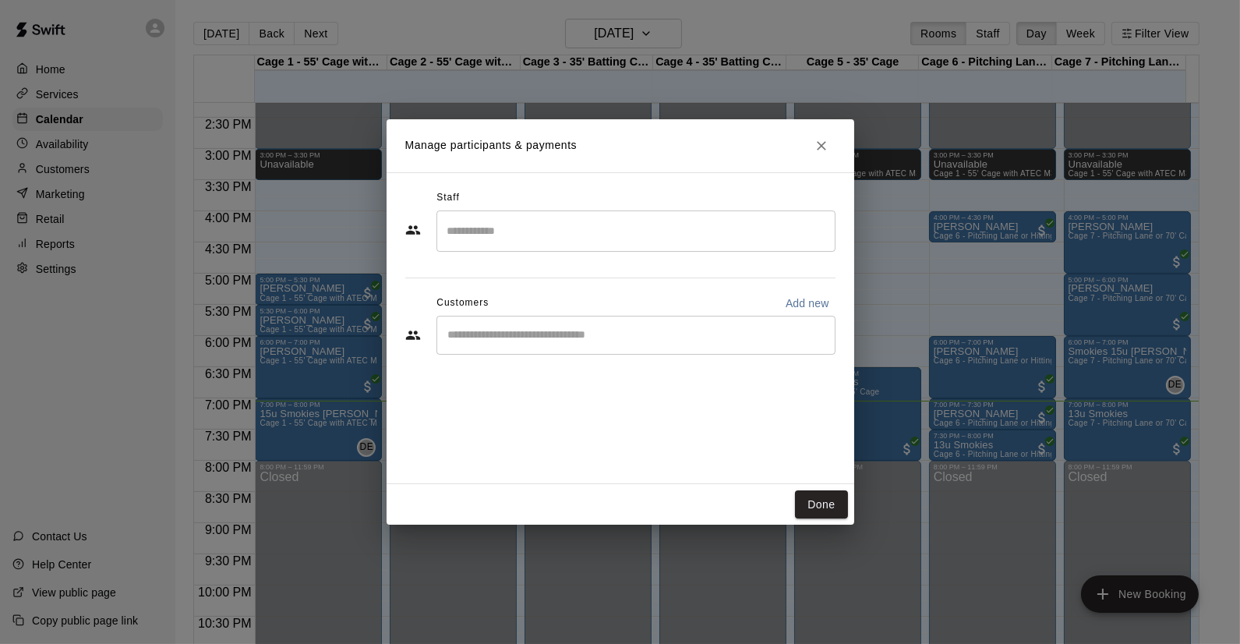
drag, startPoint x: 581, startPoint y: 344, endPoint x: 577, endPoint y: 365, distance: 21.6
click at [579, 351] on div "​" at bounding box center [635, 335] width 399 height 39
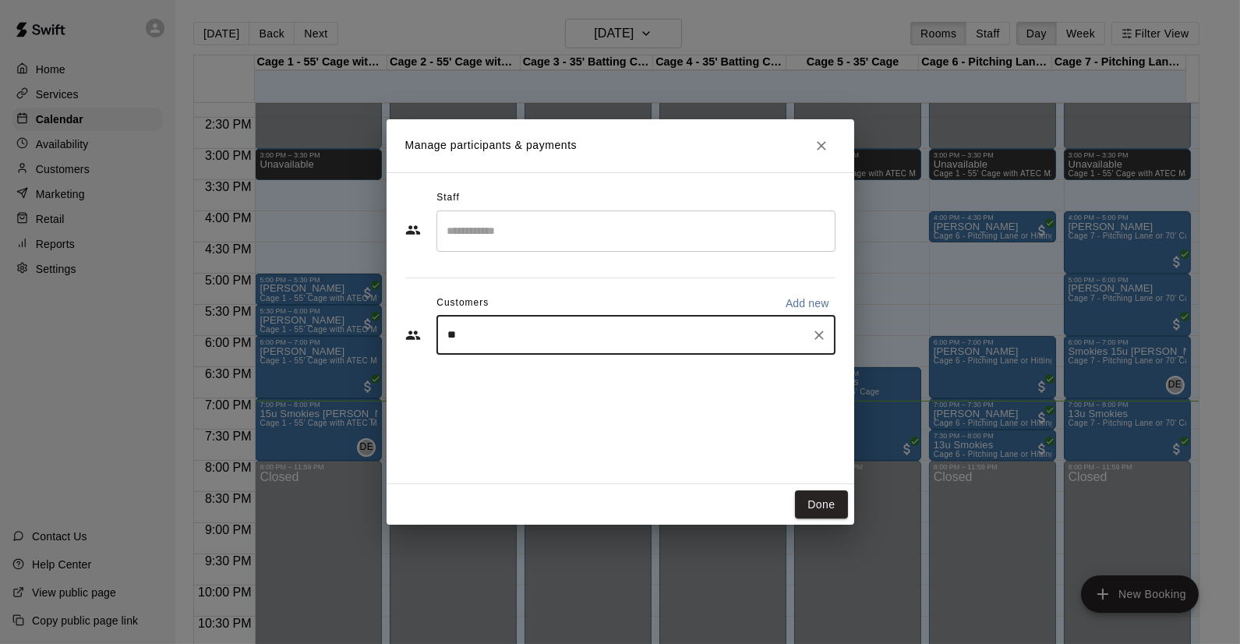
type input "***"
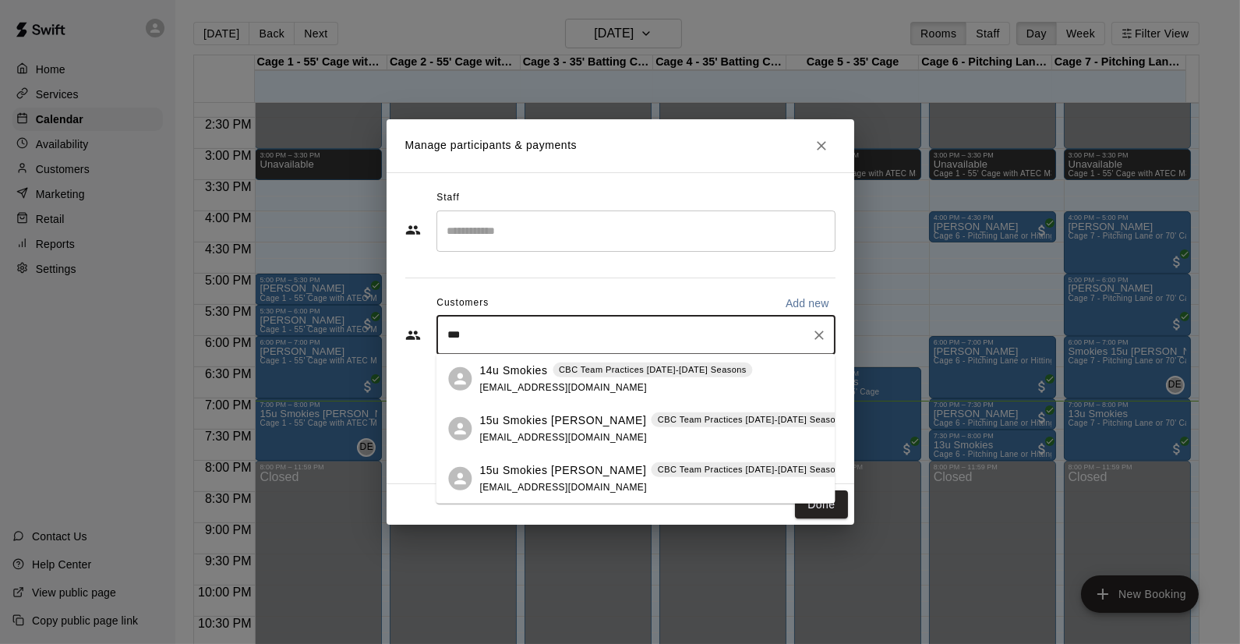
click at [550, 468] on p "15u Smokies [PERSON_NAME]" at bounding box center [562, 469] width 167 height 16
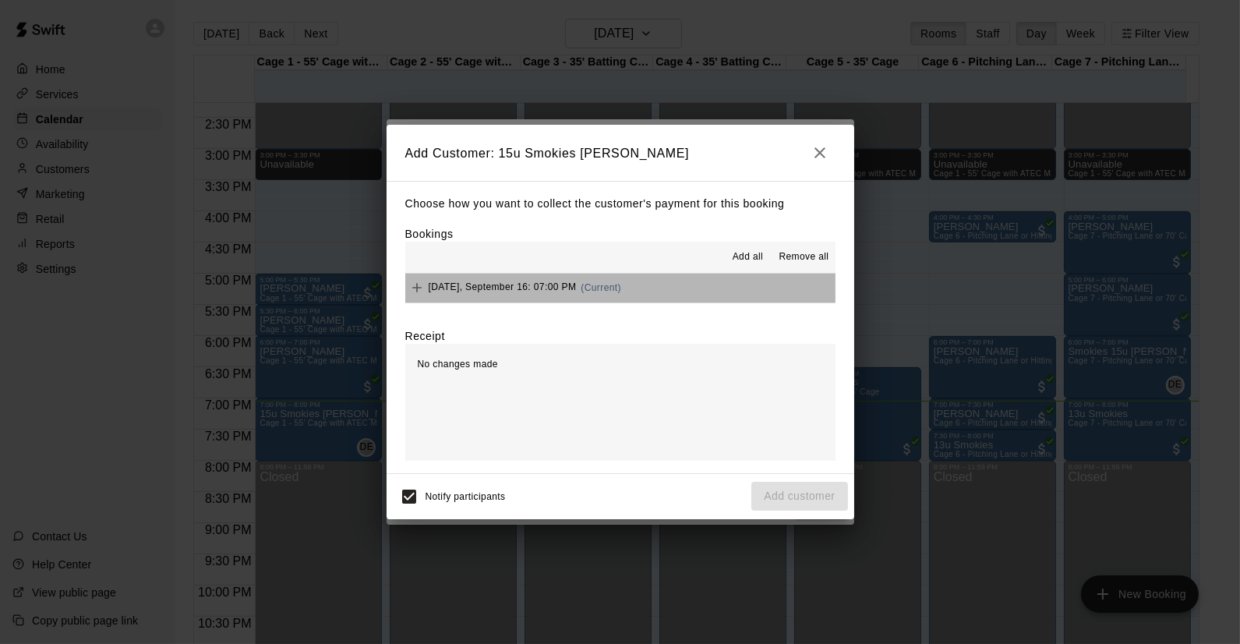
click at [697, 277] on button "Tuesday, September 16: 07:00 PM (Current)" at bounding box center [620, 288] width 430 height 29
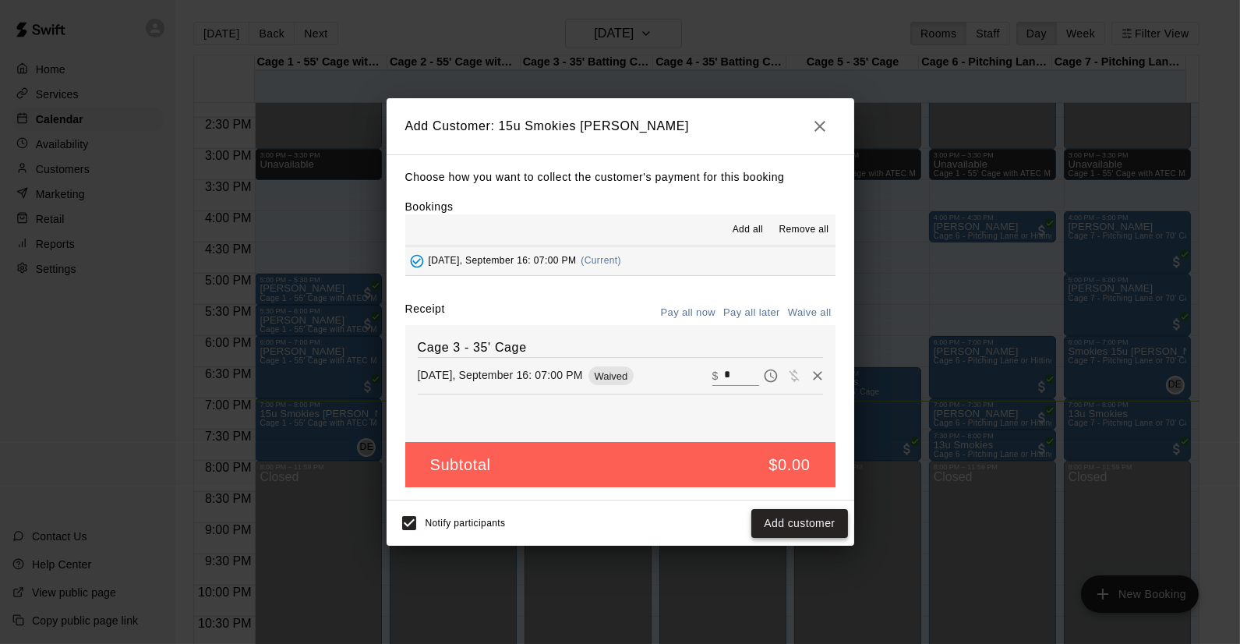
click at [797, 514] on button "Add customer" at bounding box center [799, 523] width 96 height 29
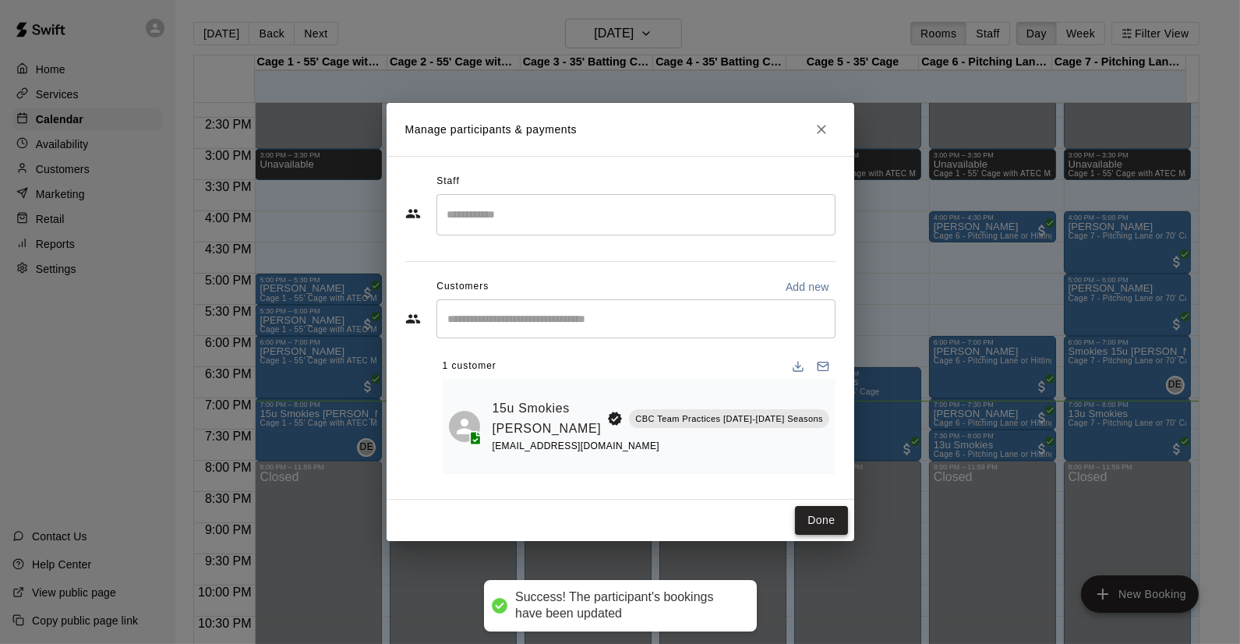
click at [825, 518] on button "Done" at bounding box center [821, 520] width 52 height 29
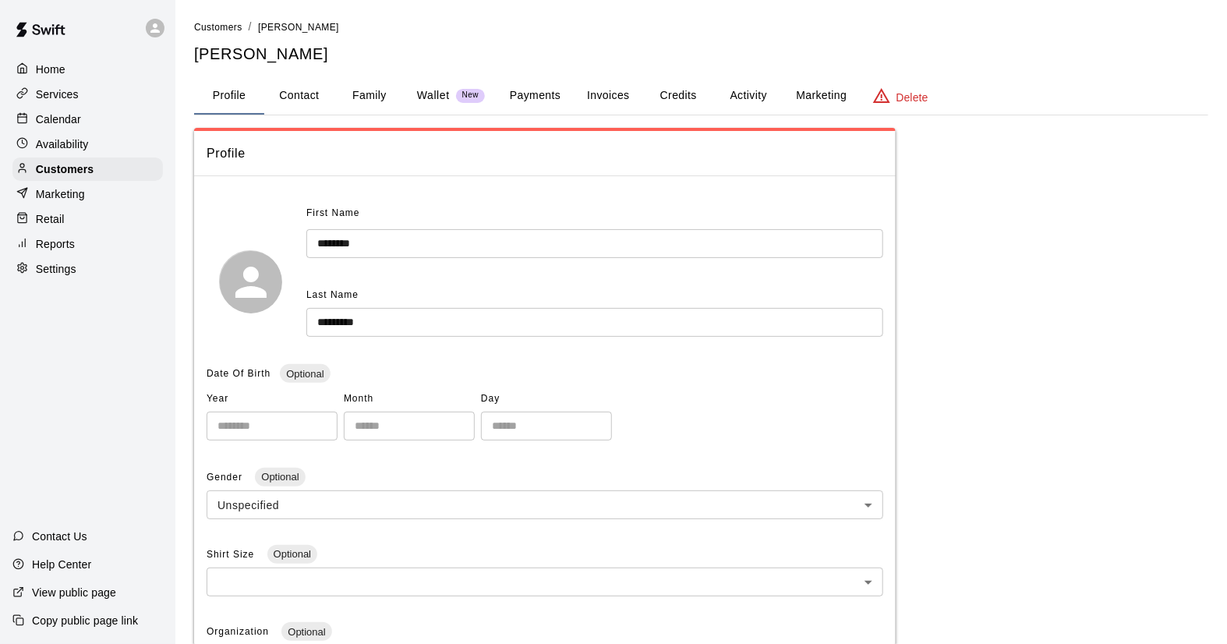
click at [761, 98] on button "Activity" at bounding box center [748, 95] width 70 height 37
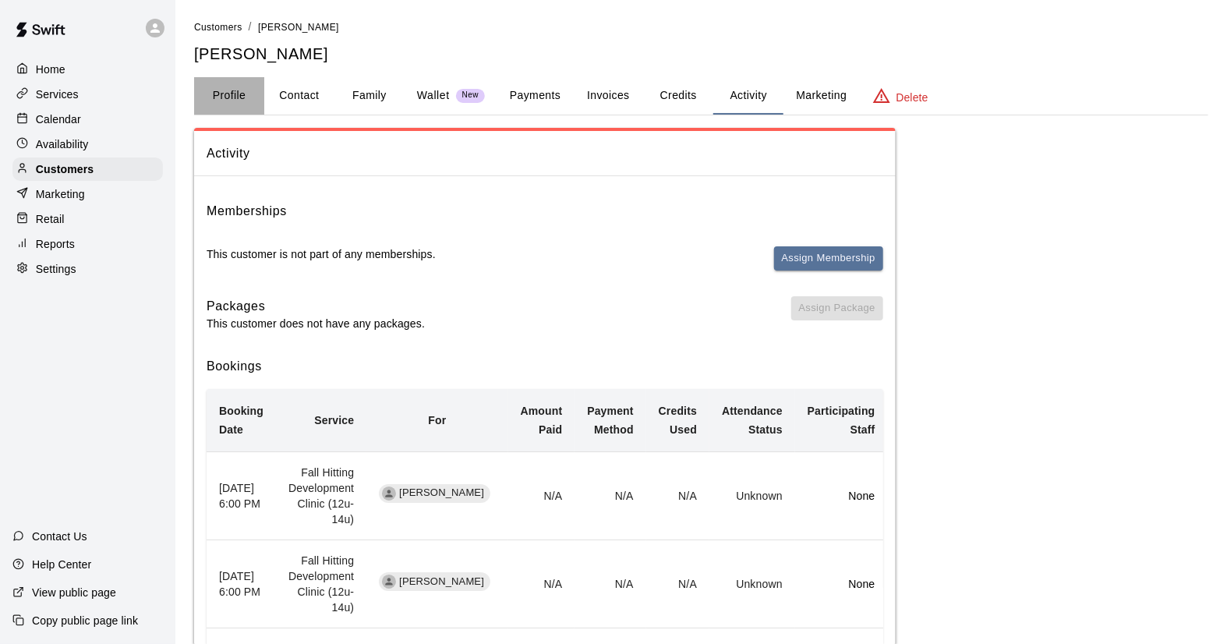
click at [234, 87] on button "Profile" at bounding box center [229, 95] width 70 height 37
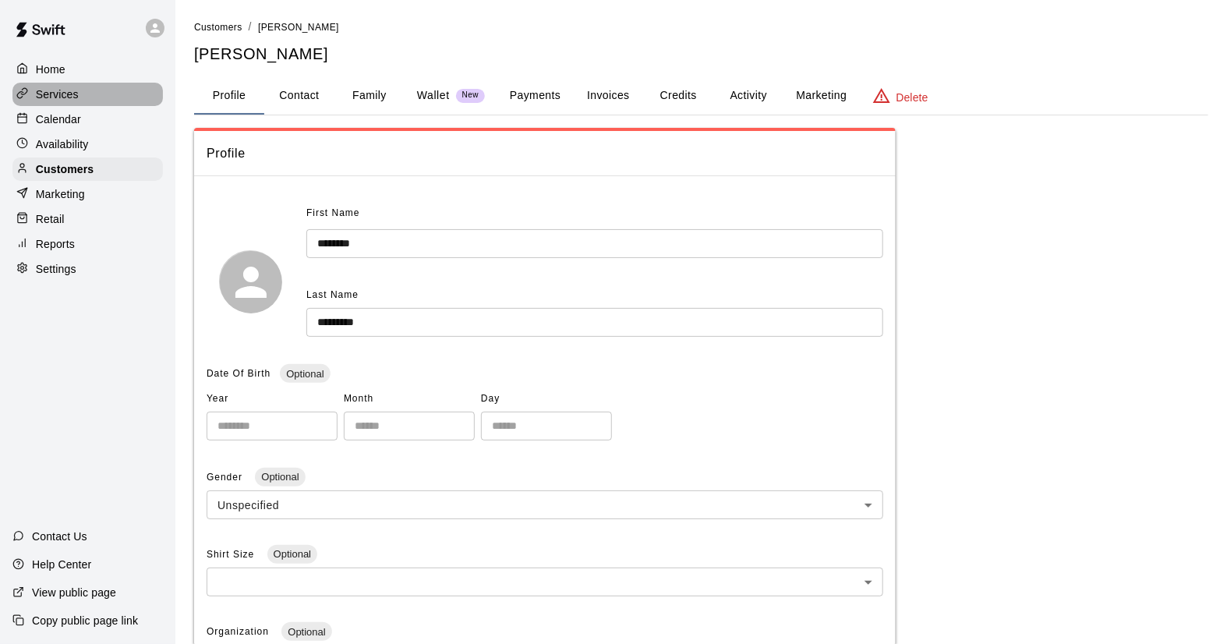
click at [58, 96] on p "Services" at bounding box center [57, 94] width 43 height 16
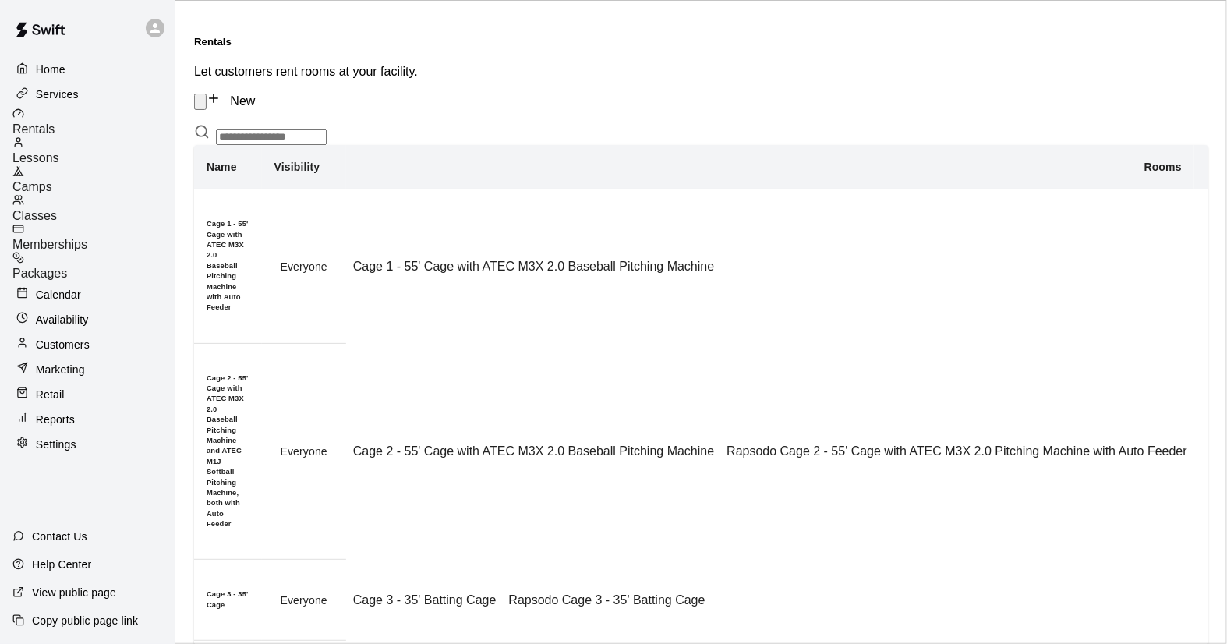
click at [65, 165] on div "Camps" at bounding box center [93, 179] width 163 height 29
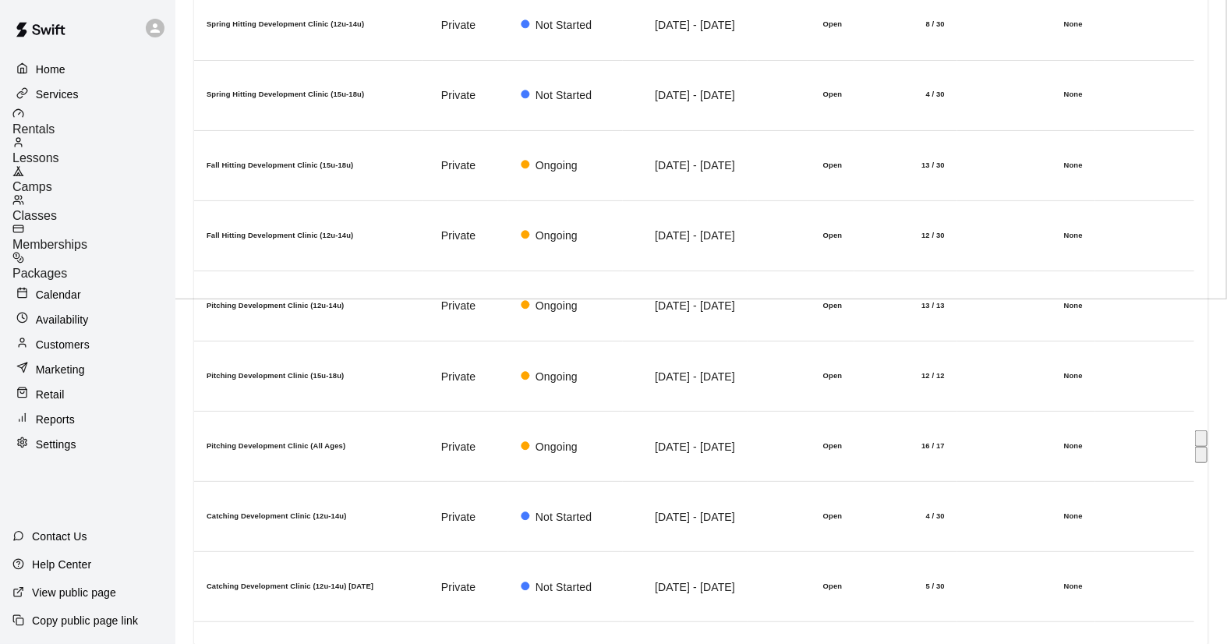
scroll to position [346, 0]
click at [410, 299] on h6 "Pitching Development Clinic (12u-14u)" at bounding box center [308, 304] width 203 height 10
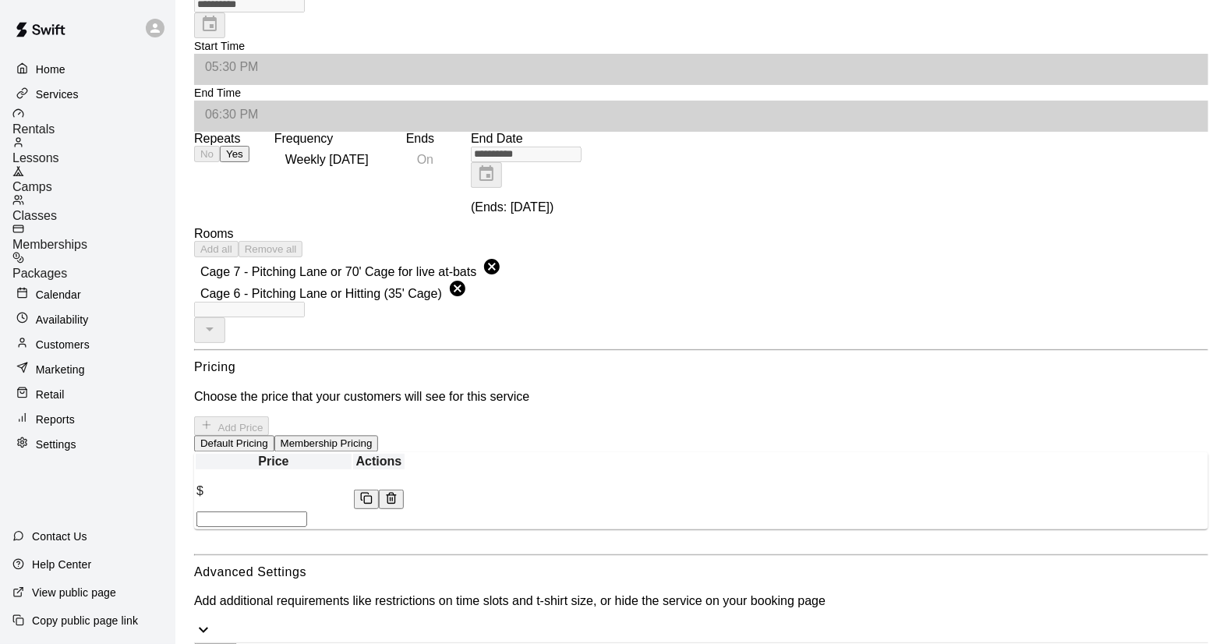
scroll to position [1471, 0]
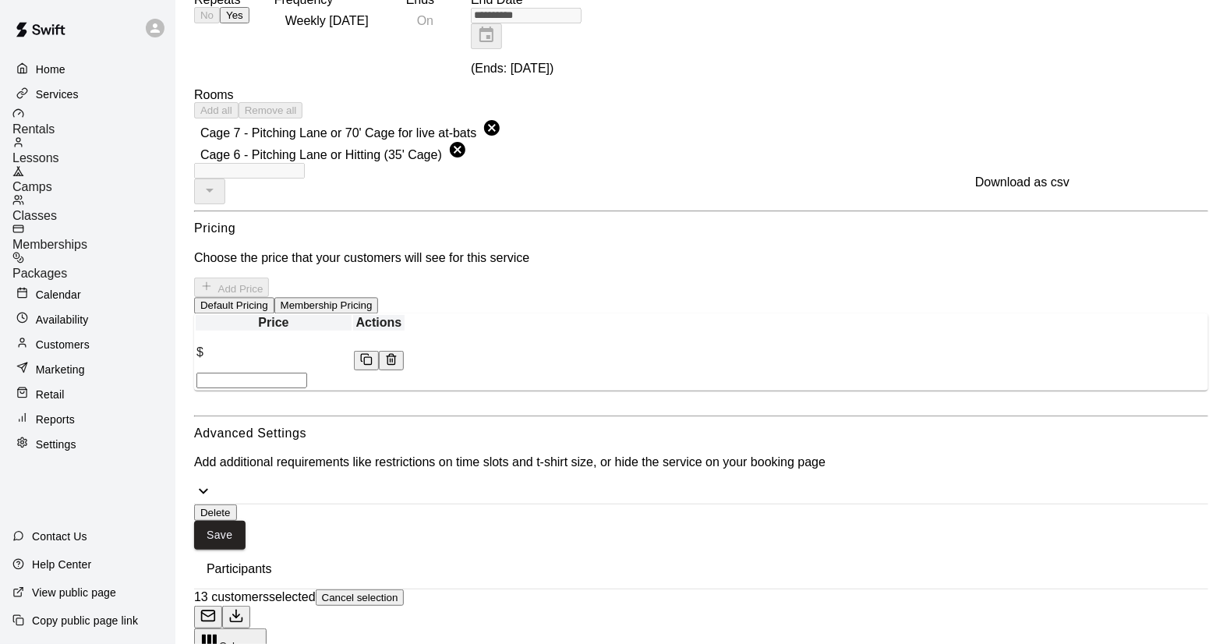
click at [244, 608] on icon "Download as csv" at bounding box center [236, 616] width 16 height 16
click at [75, 287] on p "Calendar" at bounding box center [58, 295] width 45 height 16
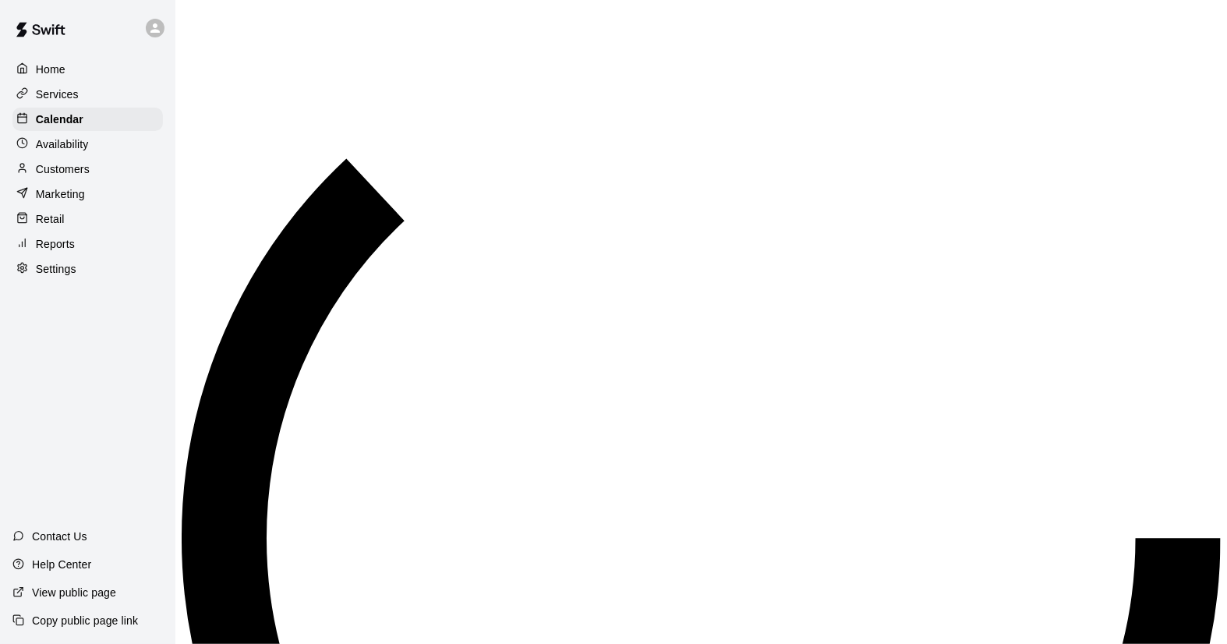
scroll to position [890, 0]
